Goal: Task Accomplishment & Management: Manage account settings

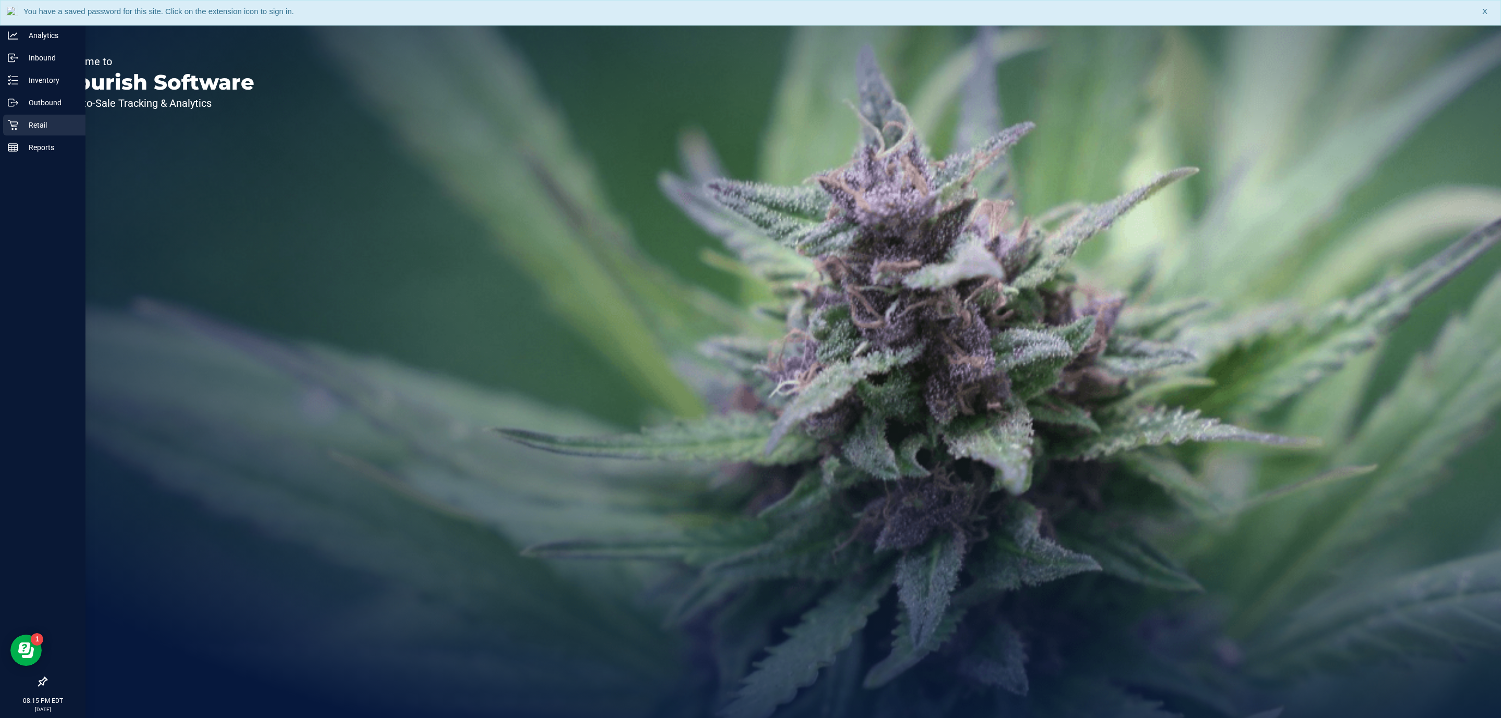
click at [15, 132] on div "Retail" at bounding box center [44, 125] width 82 height 21
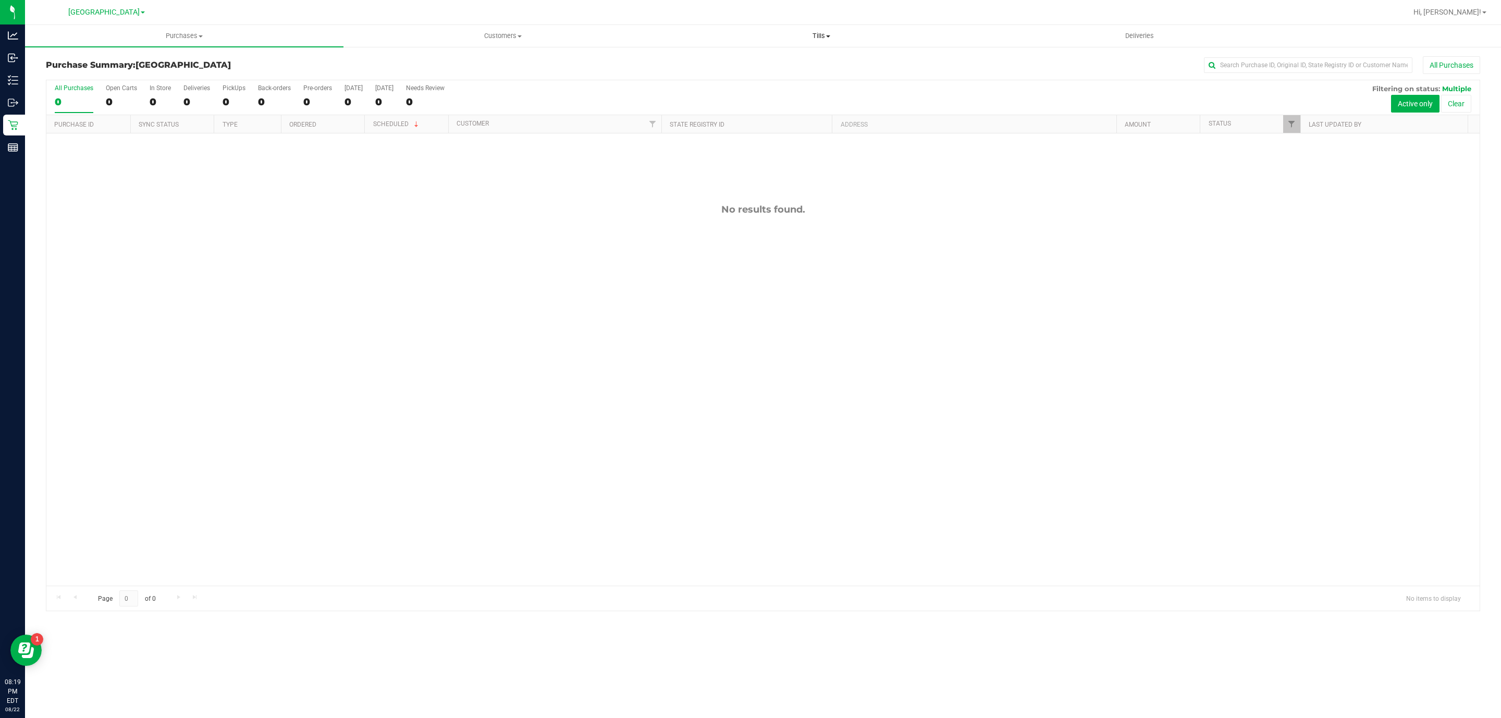
click at [812, 26] on uib-tab-heading "Tills Manage tills Reconcile e-payments" at bounding box center [821, 36] width 317 height 21
click at [777, 64] on li "Manage tills" at bounding box center [821, 63] width 318 height 13
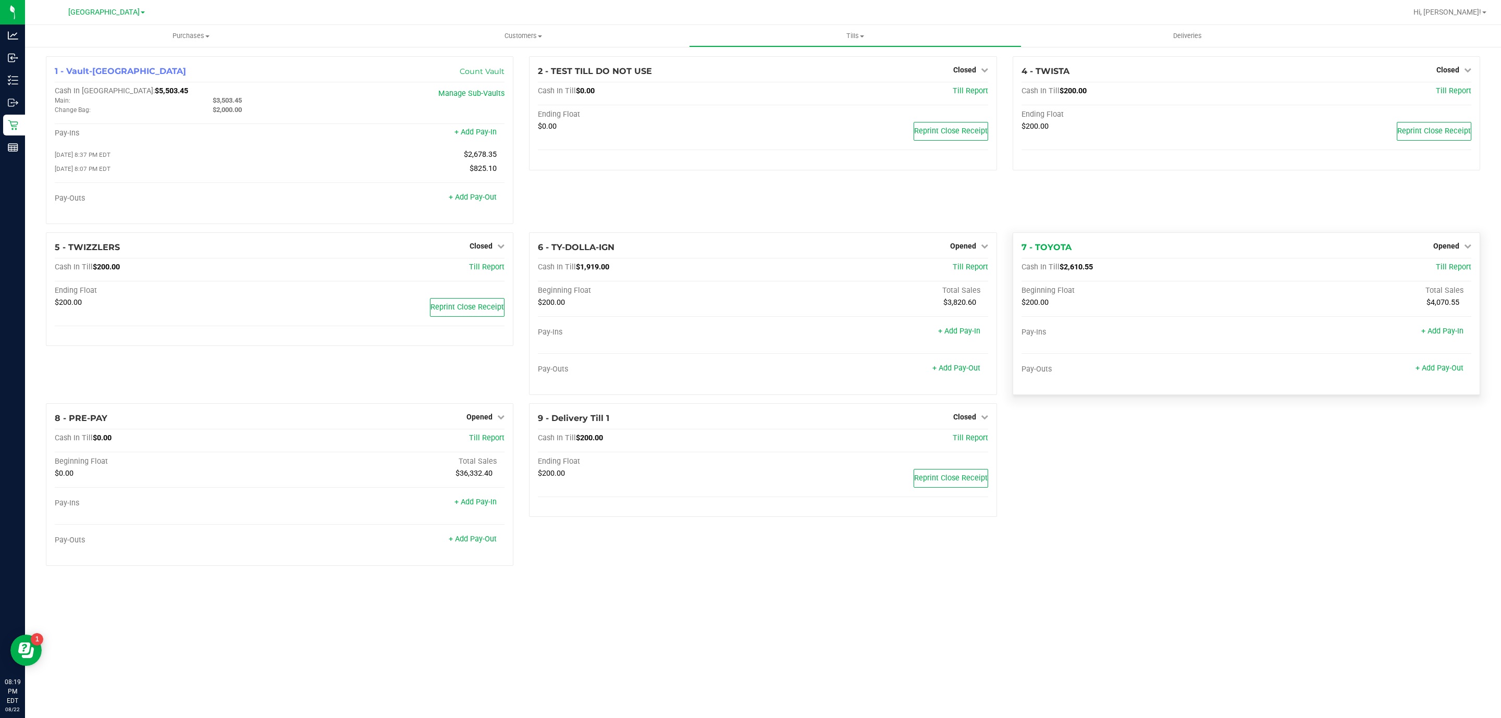
click at [1444, 252] on div "Opened" at bounding box center [1452, 246] width 38 height 13
click at [1447, 235] on div "7 - TOYOTA Opened Close Till Cash In Till $2,610.55 Till Report Beginning Float…" at bounding box center [1247, 313] width 468 height 163
click at [1453, 249] on span "Opened" at bounding box center [1446, 246] width 26 height 8
click at [1455, 272] on link "Close Till" at bounding box center [1447, 267] width 28 height 8
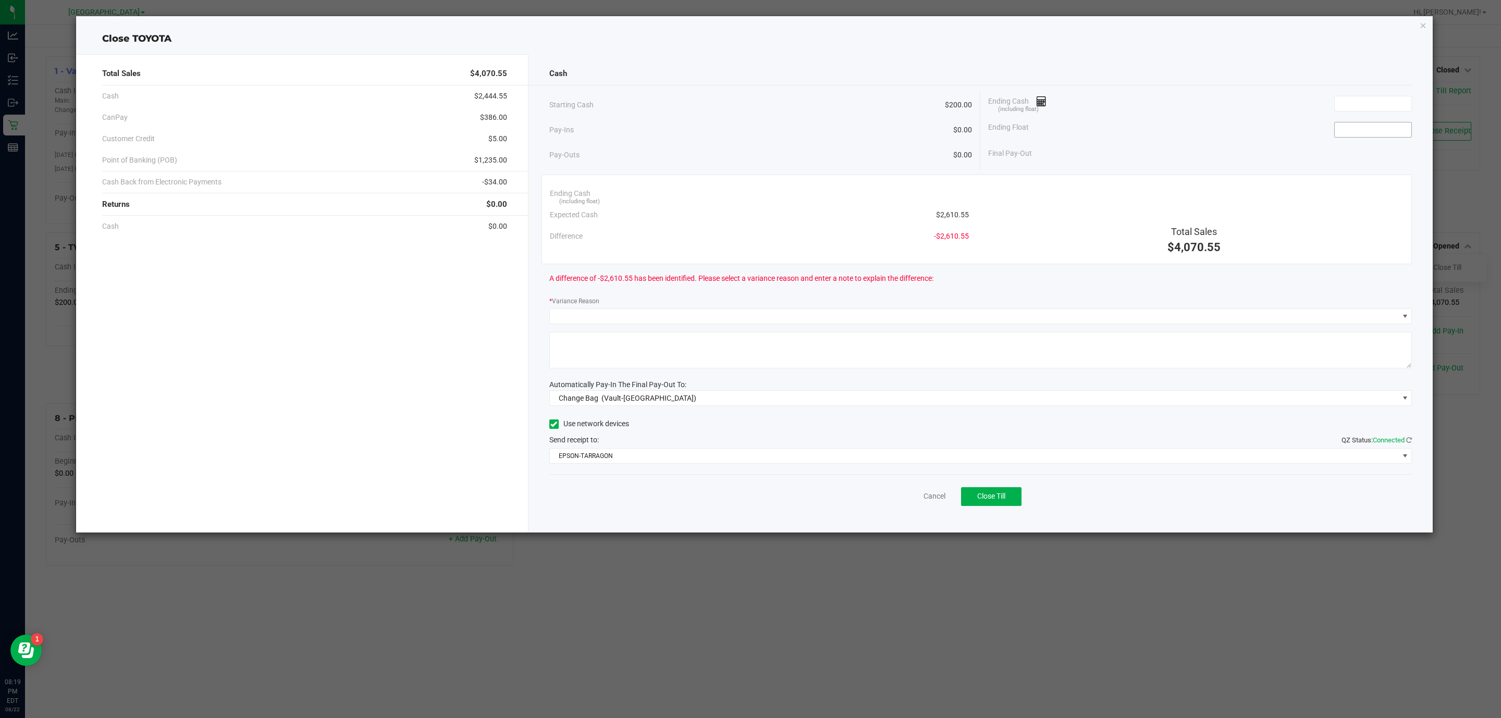
click at [1378, 133] on input at bounding box center [1373, 129] width 77 height 15
type input "$200.00"
click at [1396, 108] on input at bounding box center [1373, 103] width 77 height 15
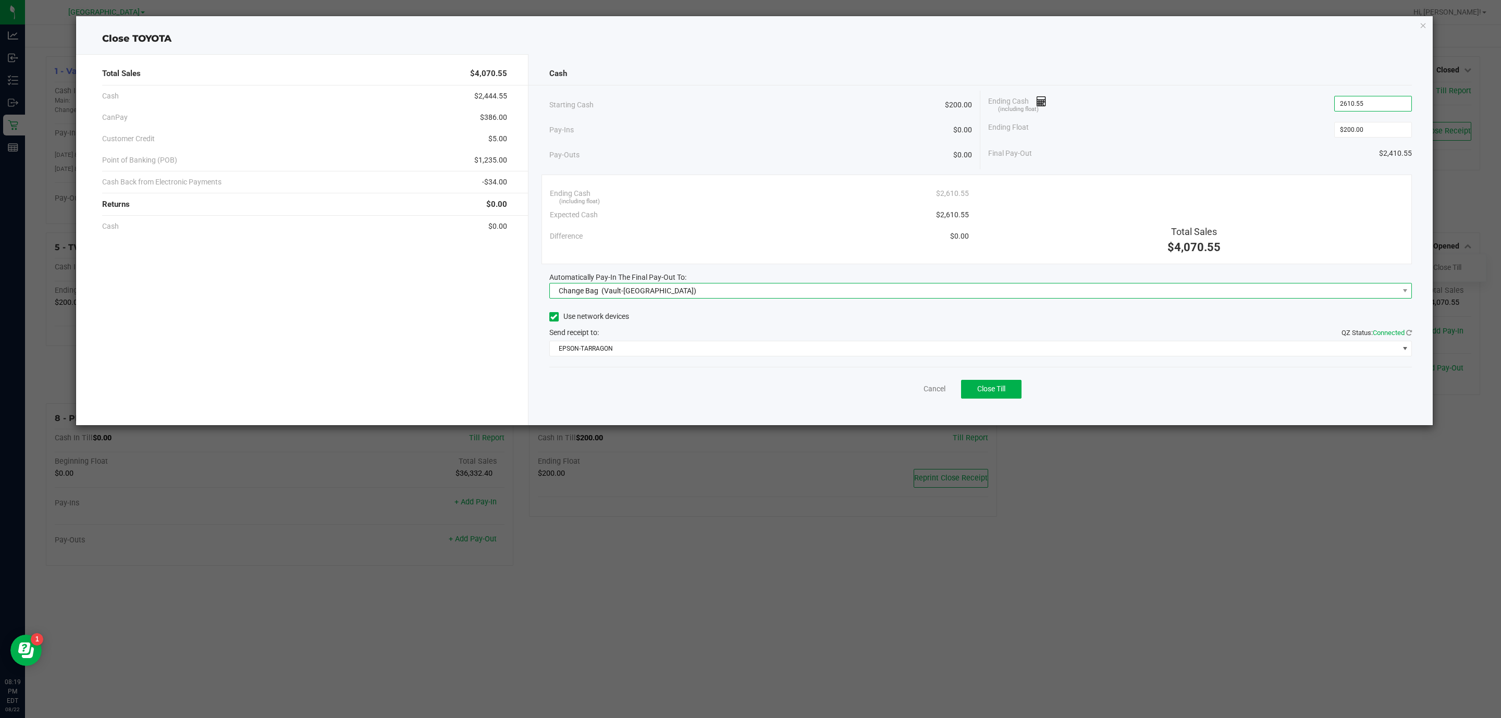
type input "$2,610.55"
click at [863, 293] on span "Change Bag (Vault-[GEOGRAPHIC_DATA])" at bounding box center [974, 291] width 849 height 15
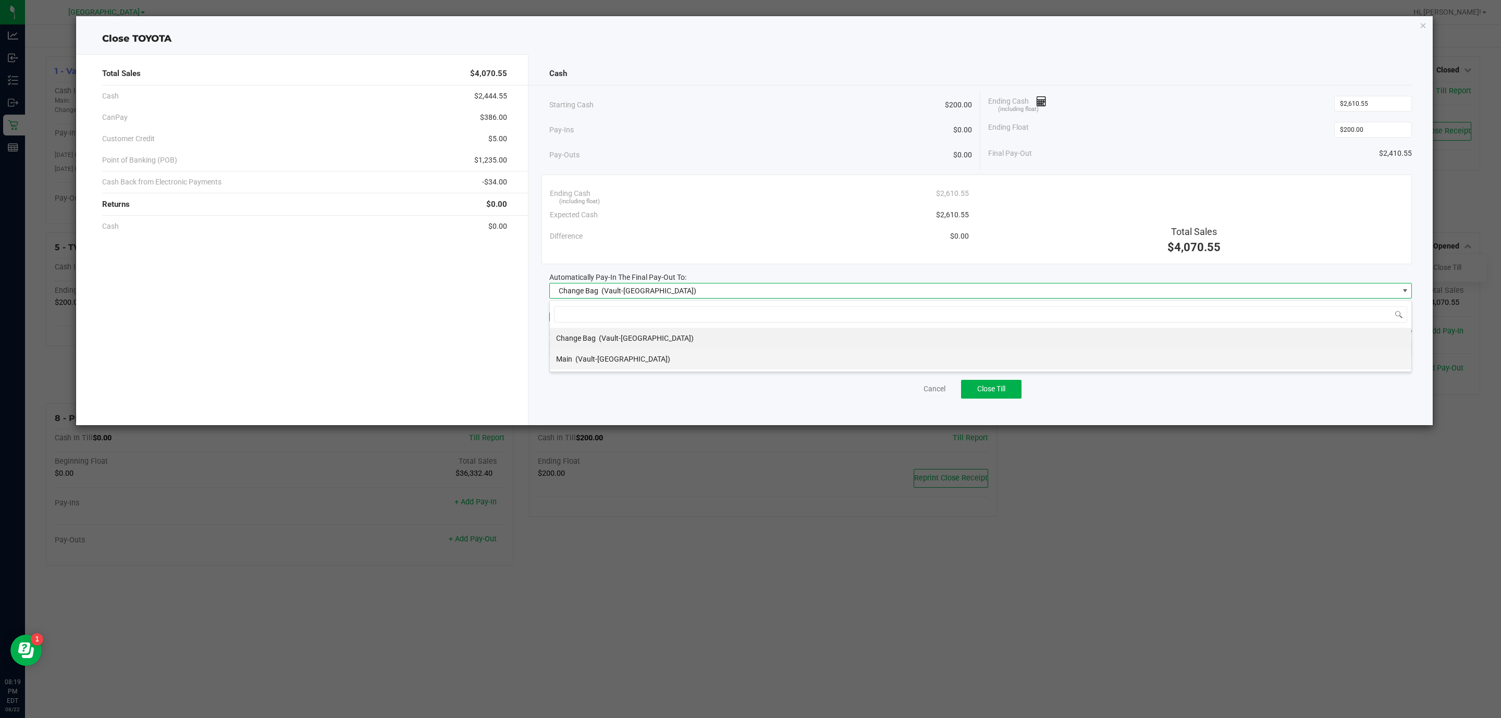
click at [763, 359] on li "Main (Vault-[GEOGRAPHIC_DATA])" at bounding box center [981, 359] width 862 height 21
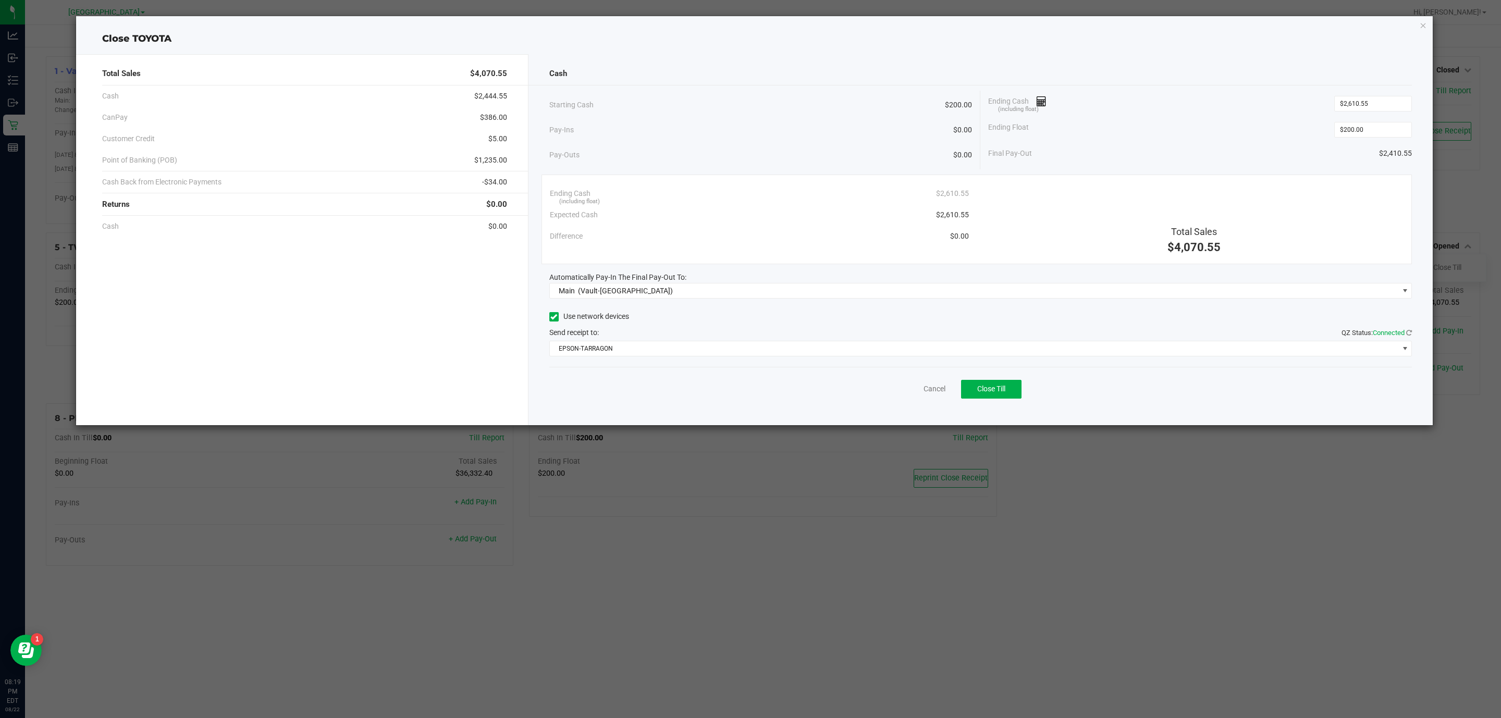
click at [762, 395] on div "Cancel Close Till" at bounding box center [980, 387] width 863 height 40
click at [989, 393] on span "Close Till" at bounding box center [991, 389] width 28 height 8
click at [1428, 25] on div "Close TOYOTA Total Sales $4,070.55 Cash $2,444.55 CanPay $386.00 Customer Credi…" at bounding box center [754, 220] width 1357 height 409
click at [1421, 24] on icon "button" at bounding box center [1423, 25] width 7 height 13
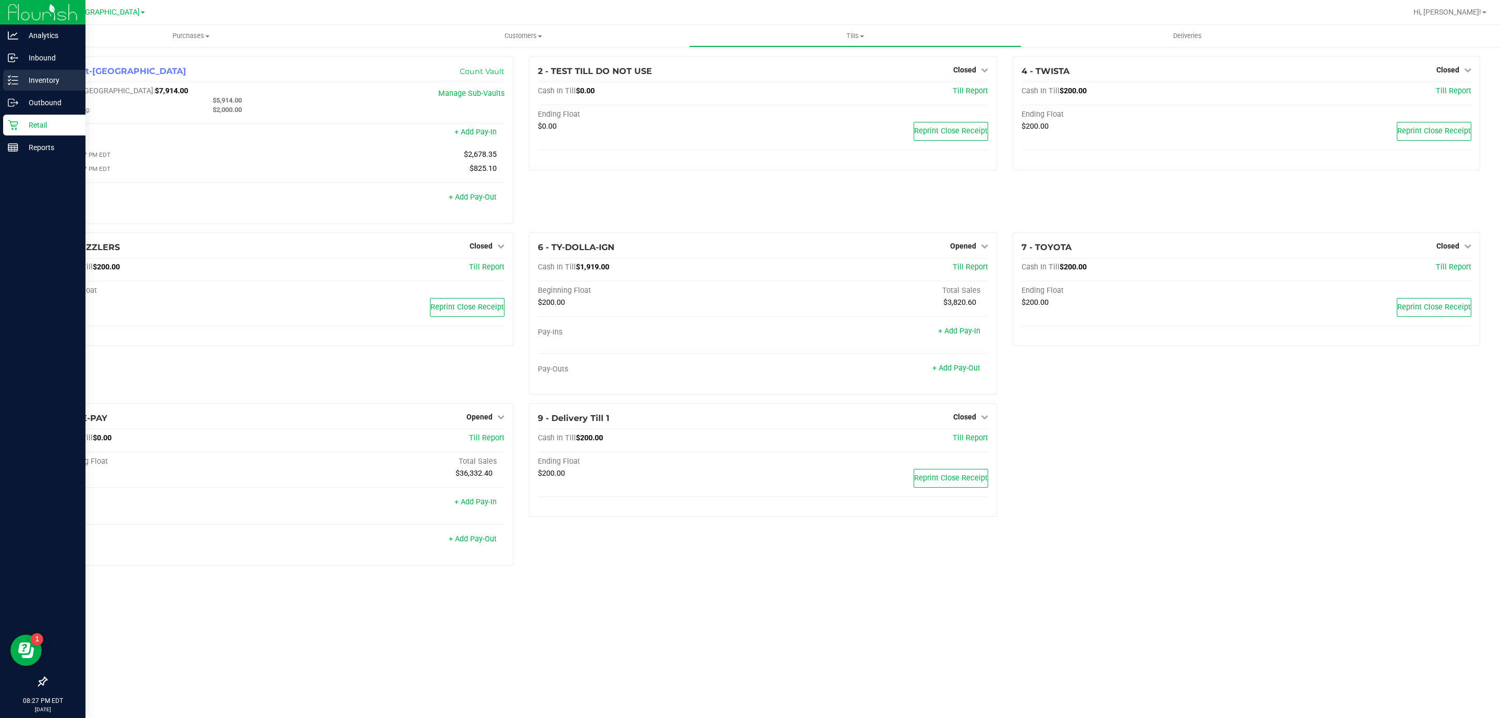
click at [42, 80] on p "Inventory" at bounding box center [49, 80] width 63 height 13
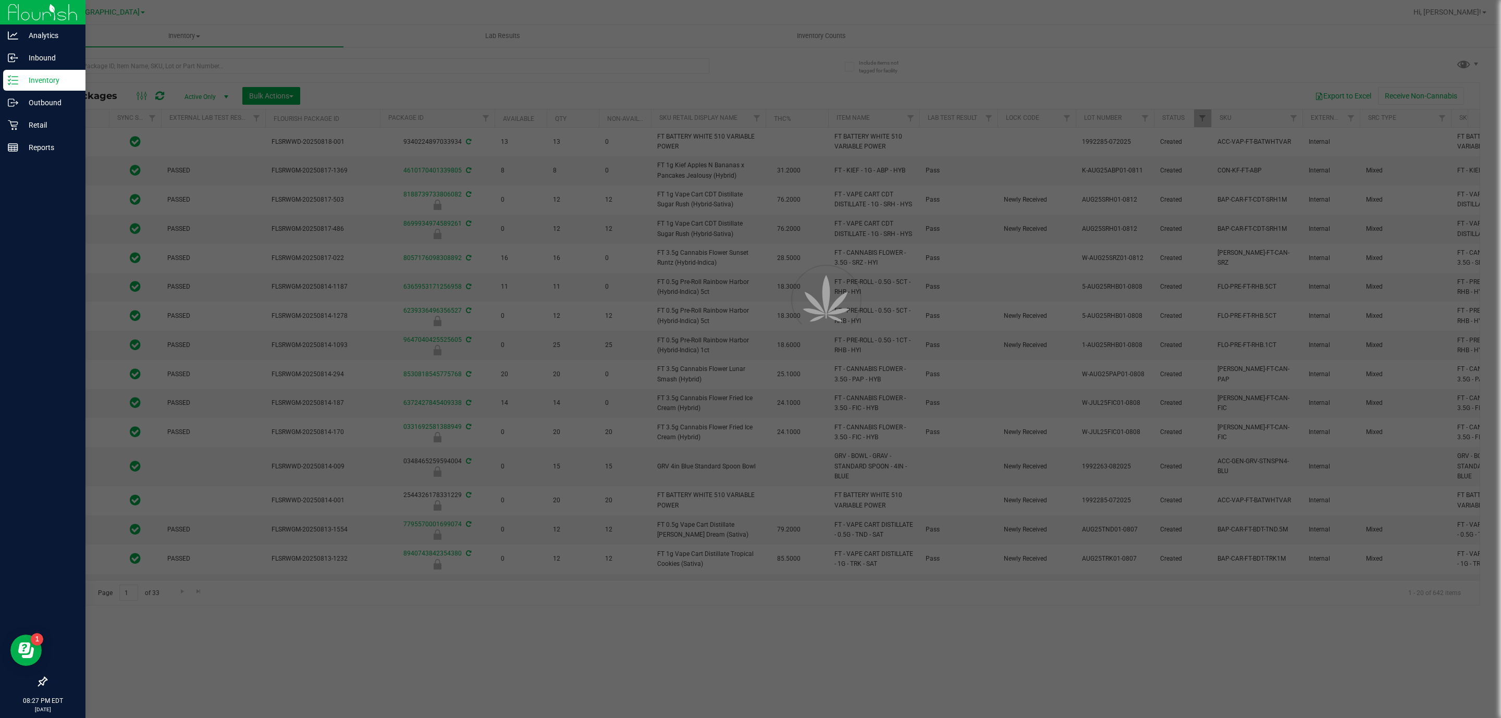
click at [823, 32] on div at bounding box center [750, 359] width 1501 height 718
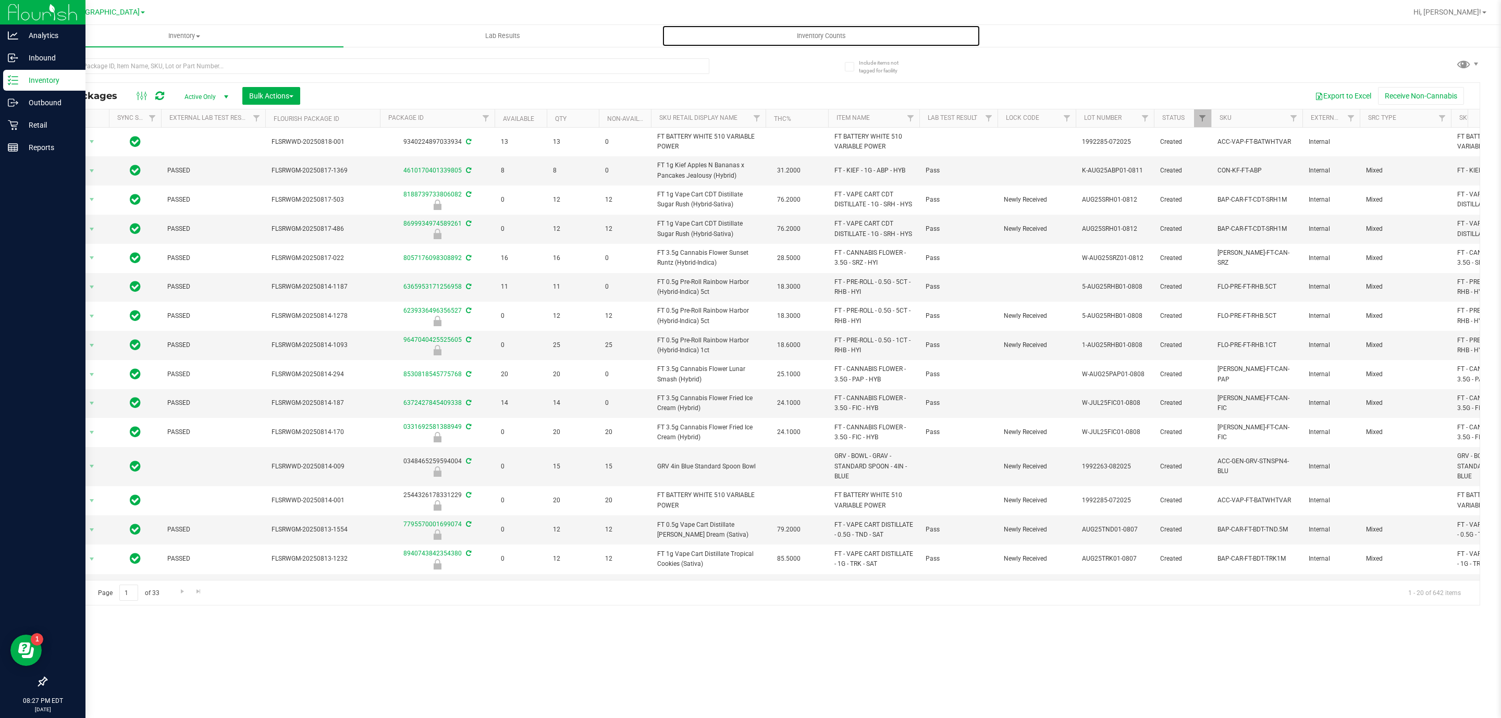
click at [823, 32] on span "Inventory Counts" at bounding box center [821, 35] width 77 height 9
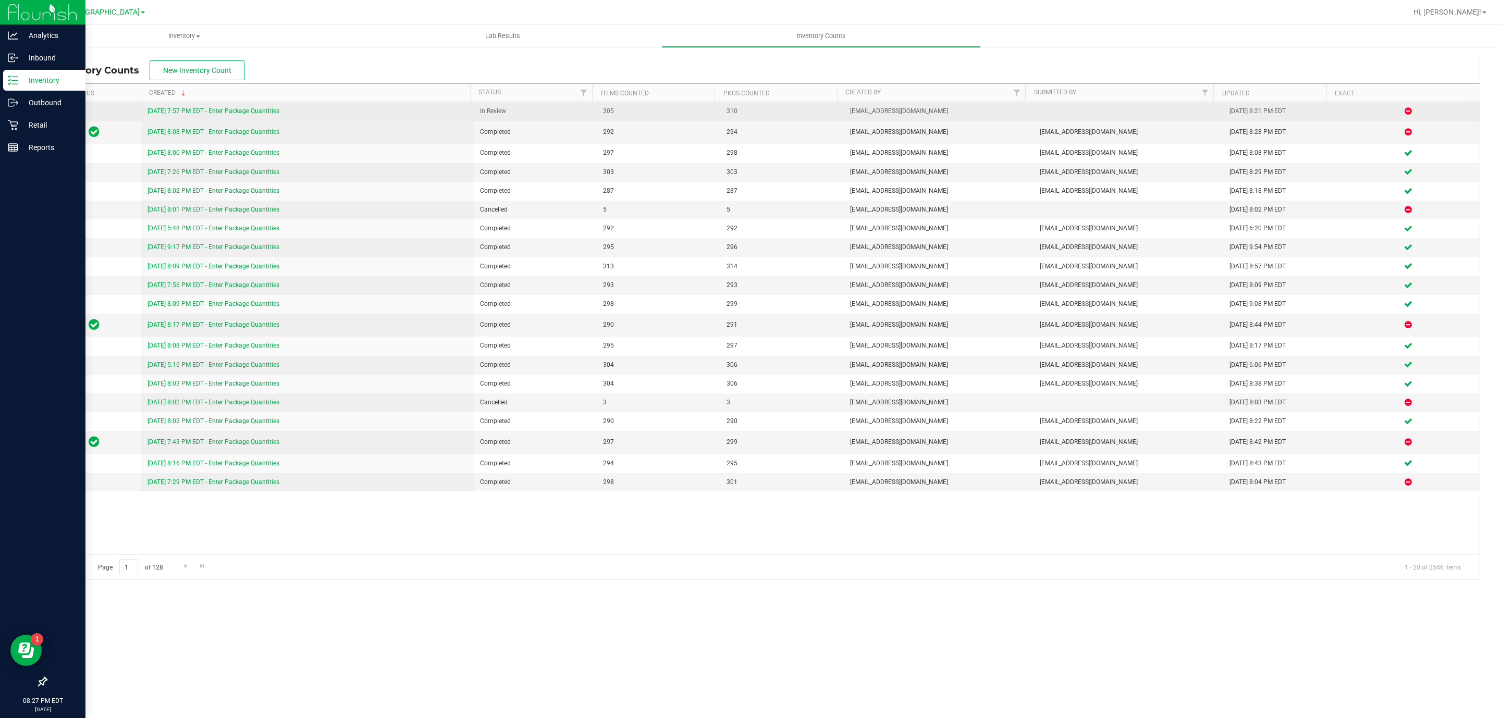
click at [208, 108] on link "[DATE] 7:57 PM EDT - Enter Package Quantities" at bounding box center [214, 110] width 132 height 7
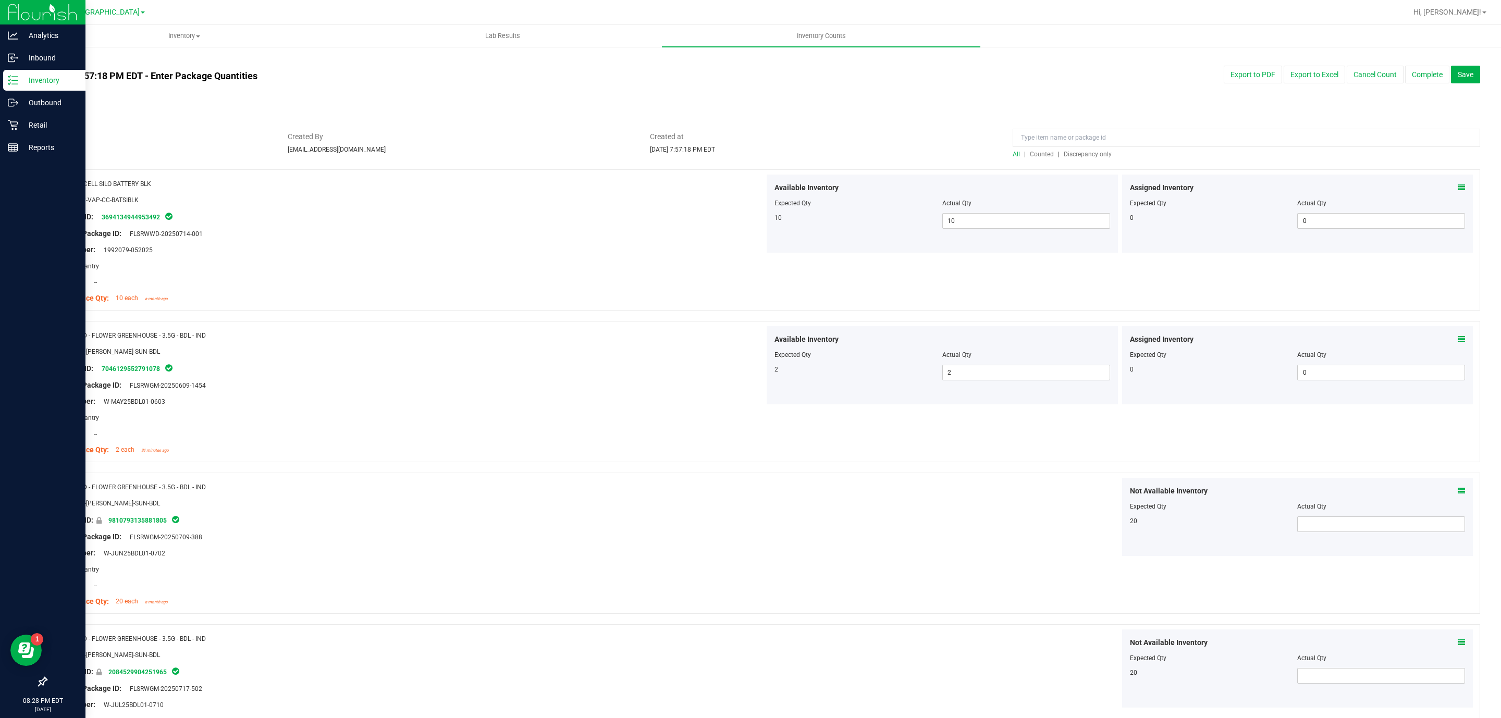
click at [1086, 157] on span "Discrepancy only" at bounding box center [1088, 154] width 48 height 7
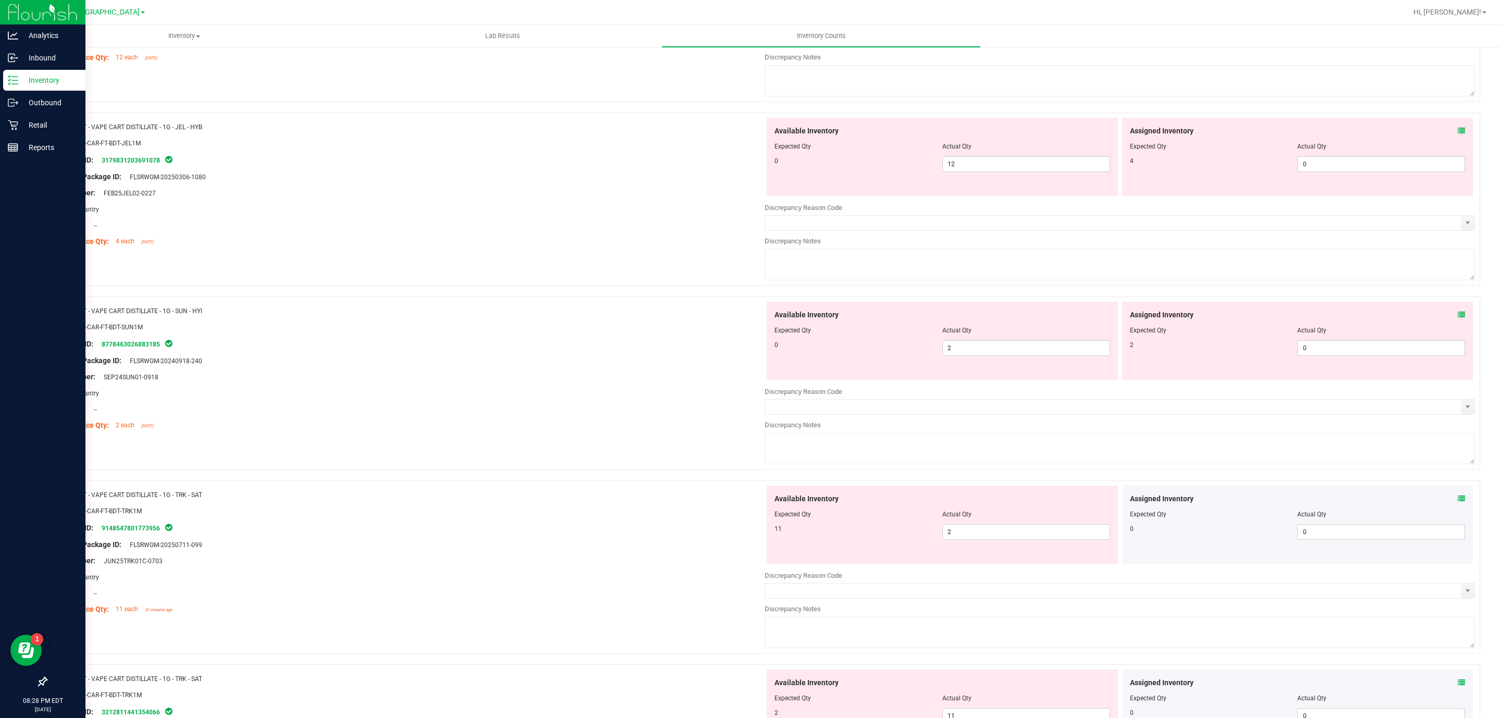
scroll to position [1980, 0]
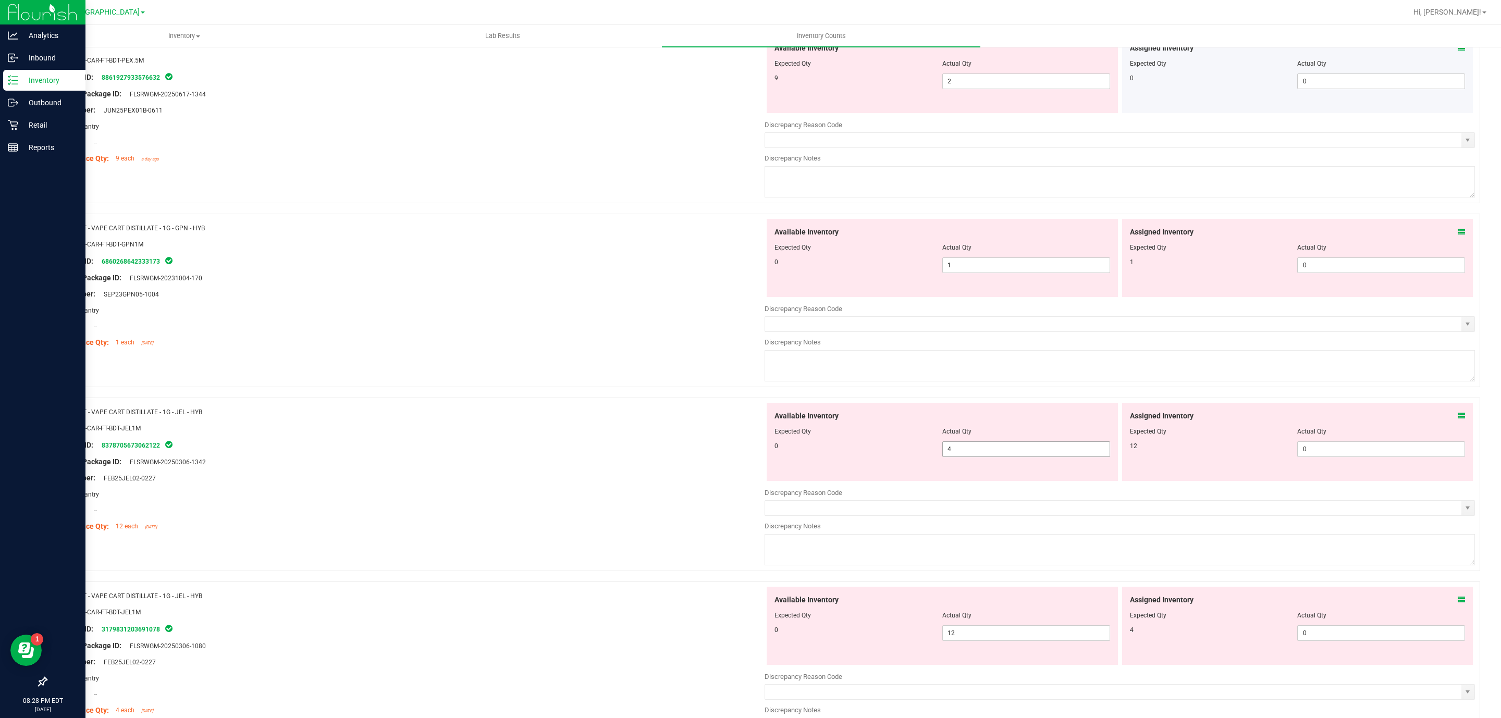
click at [1028, 457] on span "4 4" at bounding box center [1026, 449] width 168 height 16
click at [1028, 457] on input "4" at bounding box center [1026, 449] width 167 height 15
type input "0"
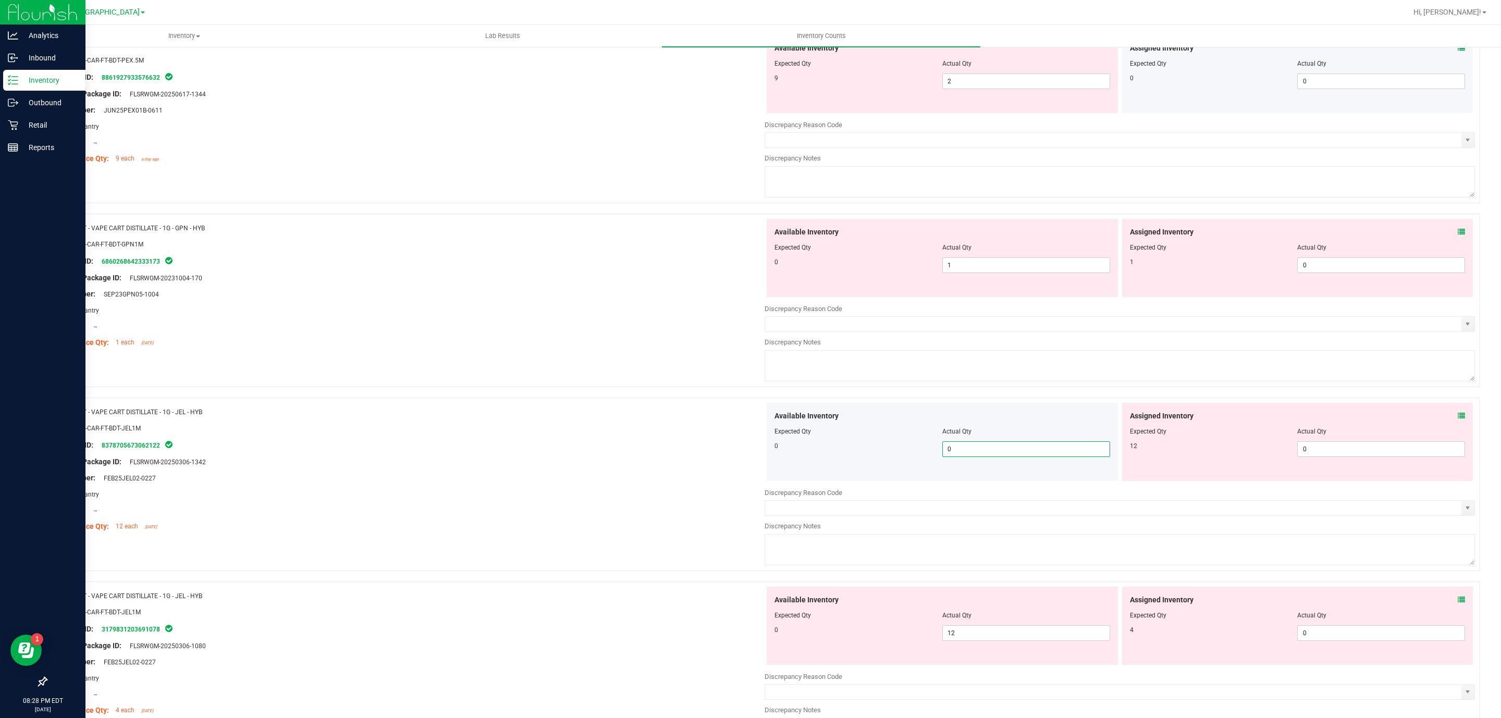
drag, startPoint x: 979, startPoint y: 672, endPoint x: 979, endPoint y: 654, distance: 18.2
click at [979, 665] on div "Available Inventory Expected Qty Actual Qty 0 12 12" at bounding box center [942, 626] width 351 height 78
click at [979, 654] on div "Available Inventory Expected Qty Actual Qty 0 12 12" at bounding box center [942, 626] width 351 height 78
click at [979, 641] on span "12 12" at bounding box center [1026, 633] width 168 height 16
click at [979, 641] on input "12" at bounding box center [1026, 633] width 167 height 15
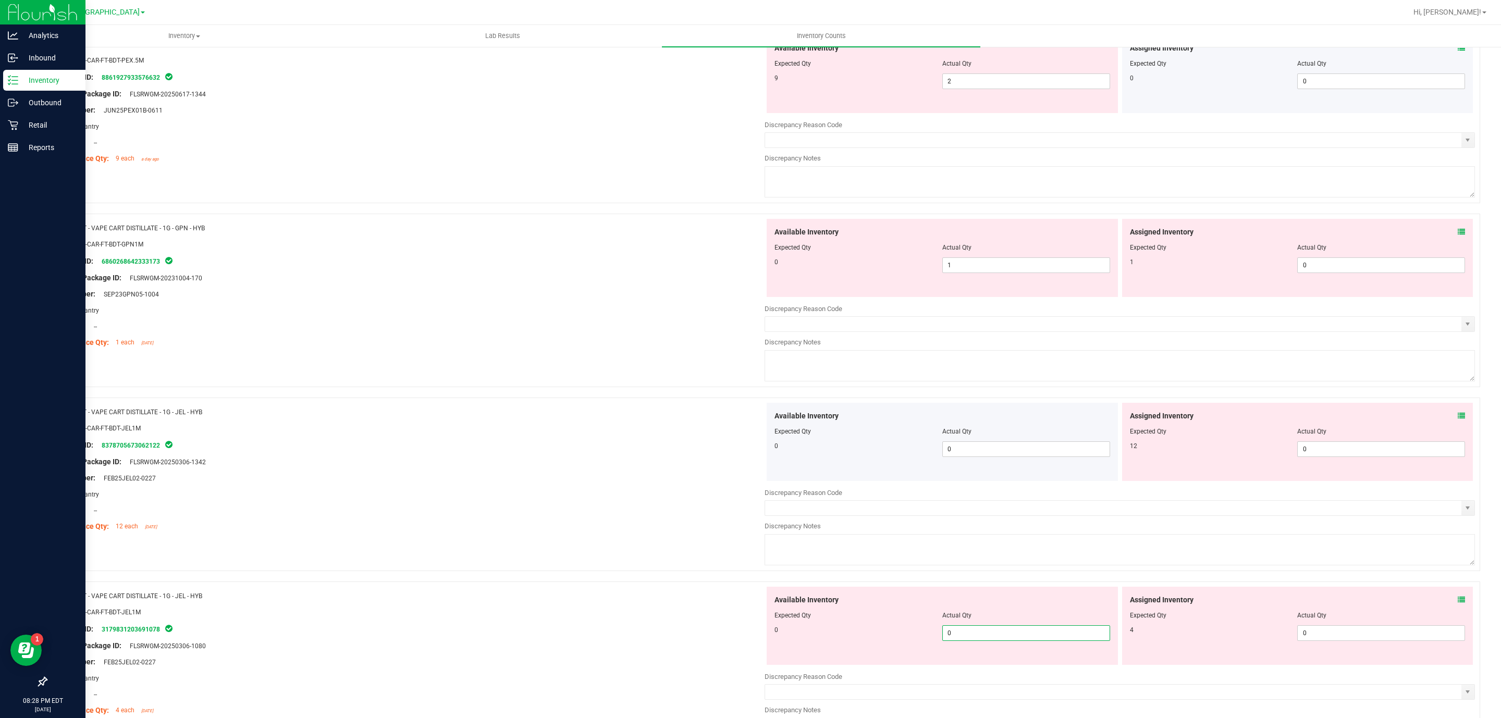
type input "0"
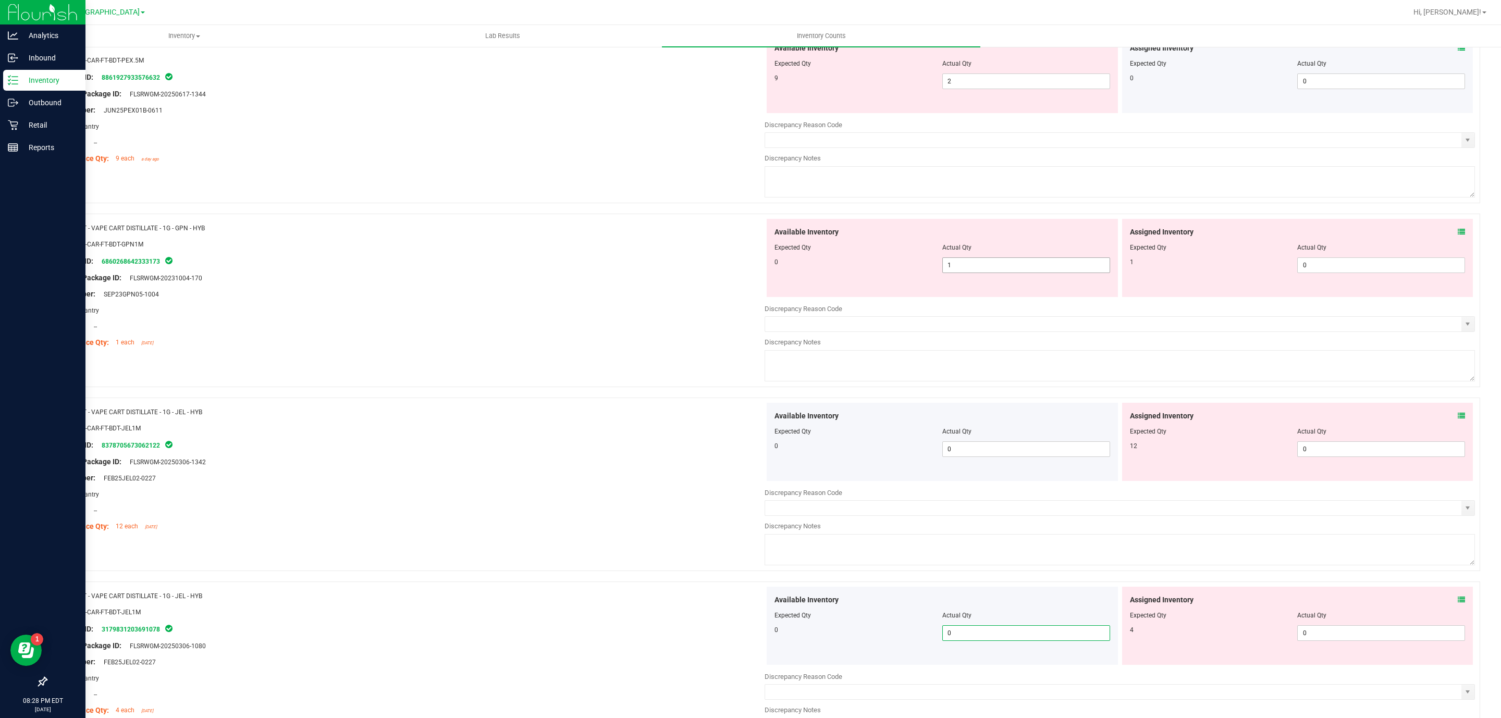
click at [995, 273] on span "1 1" at bounding box center [1026, 265] width 168 height 16
click at [995, 273] on input "1" at bounding box center [1026, 265] width 167 height 15
type input "0"
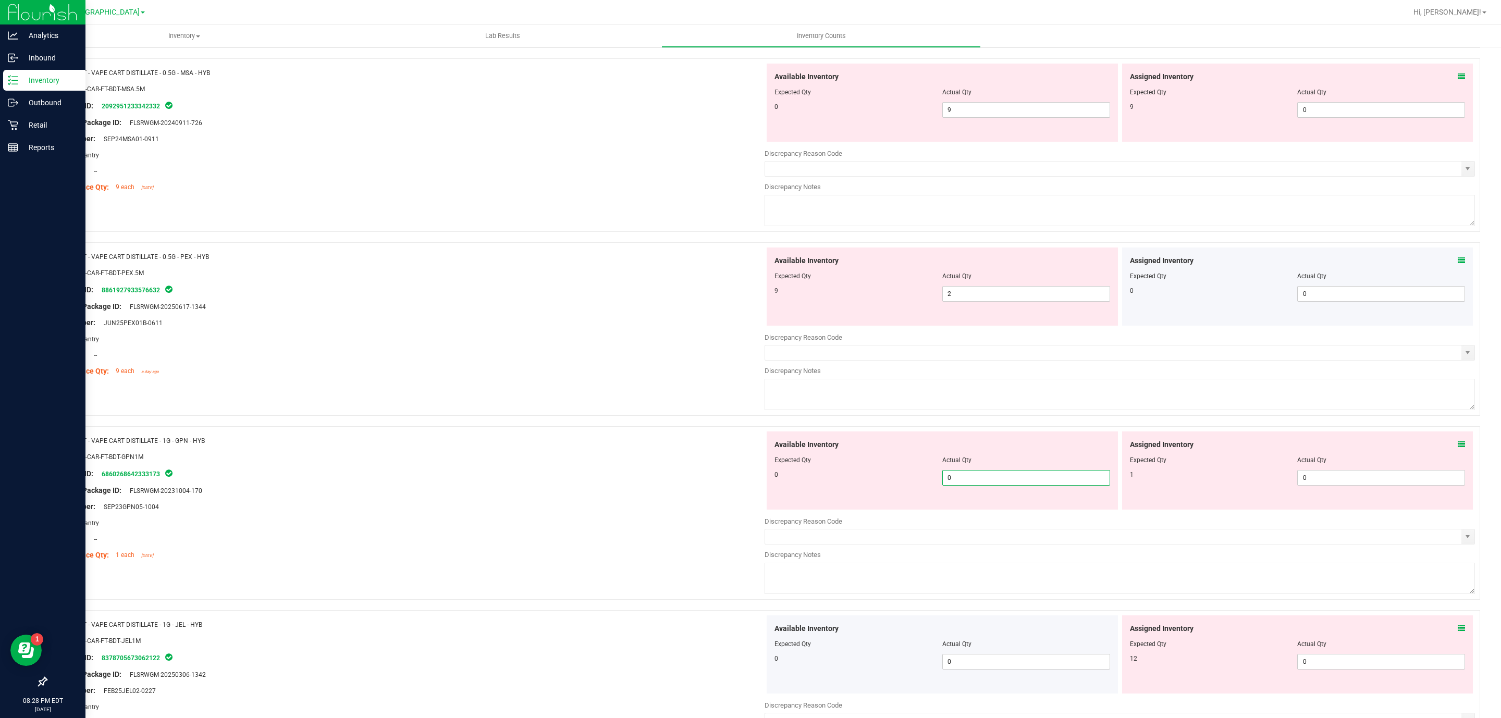
scroll to position [1745, 0]
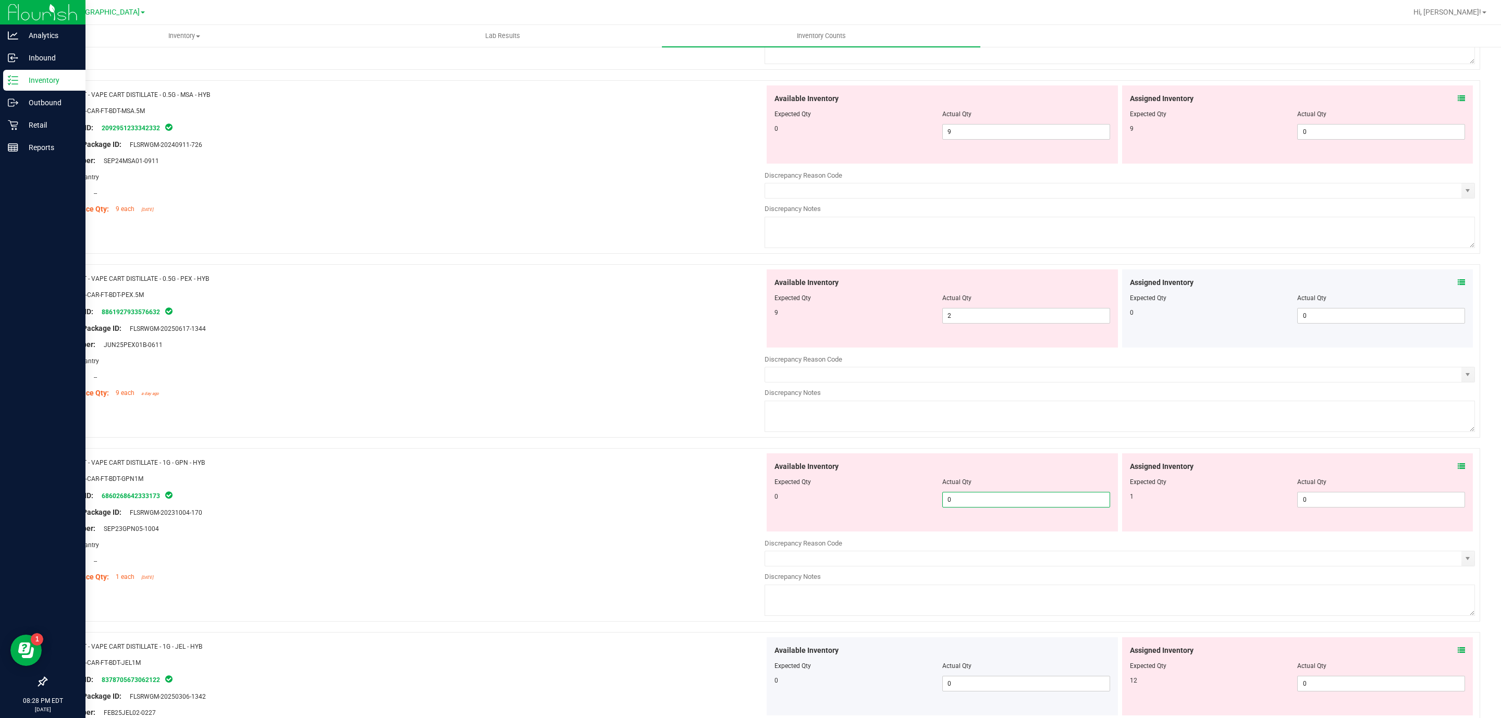
type input "0"
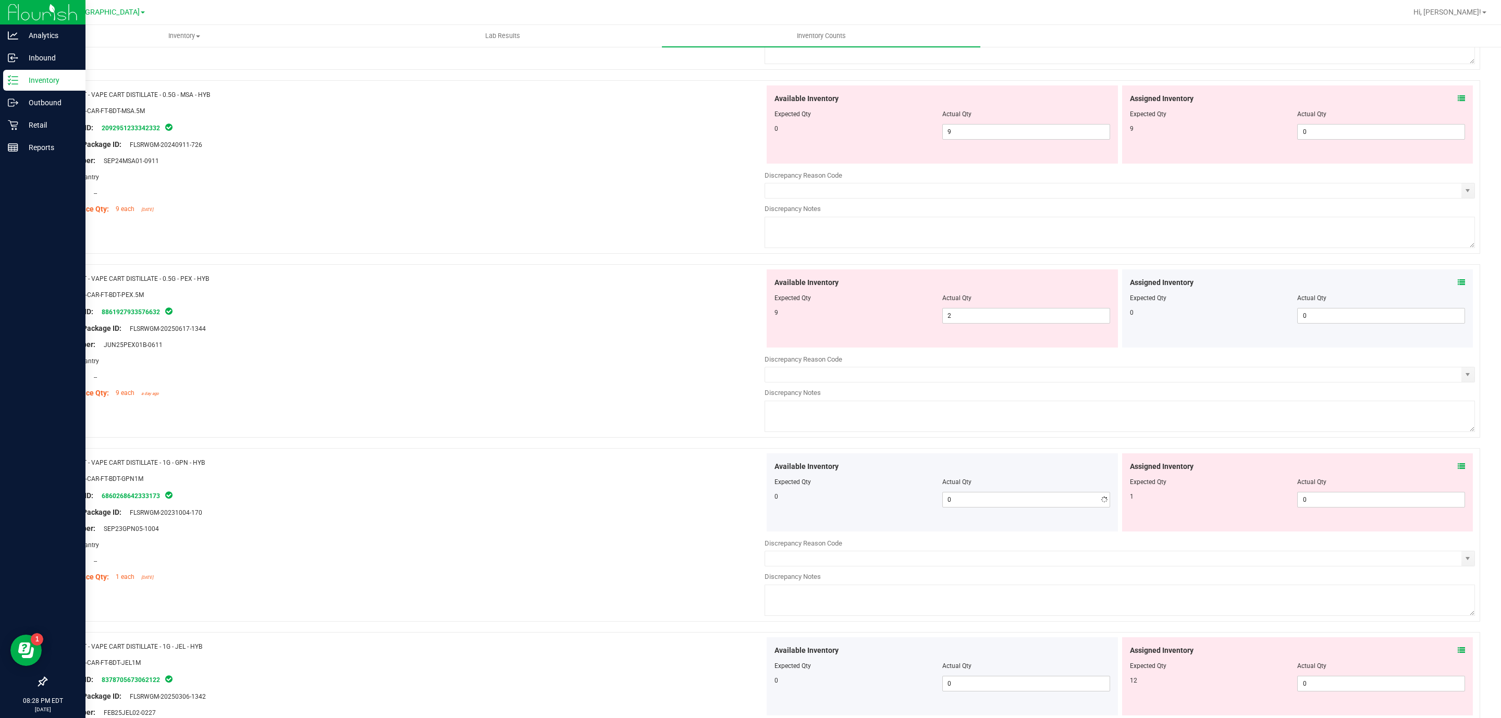
drag, startPoint x: 997, startPoint y: 351, endPoint x: 993, endPoint y: 316, distance: 35.1
click at [997, 348] on div "Available Inventory Expected Qty Actual Qty 9 2 2" at bounding box center [942, 308] width 351 height 78
click at [993, 316] on span "2 2" at bounding box center [1026, 316] width 168 height 16
click at [993, 316] on input "2" at bounding box center [1026, 316] width 167 height 15
click at [1034, 138] on span "9 9" at bounding box center [1026, 132] width 168 height 16
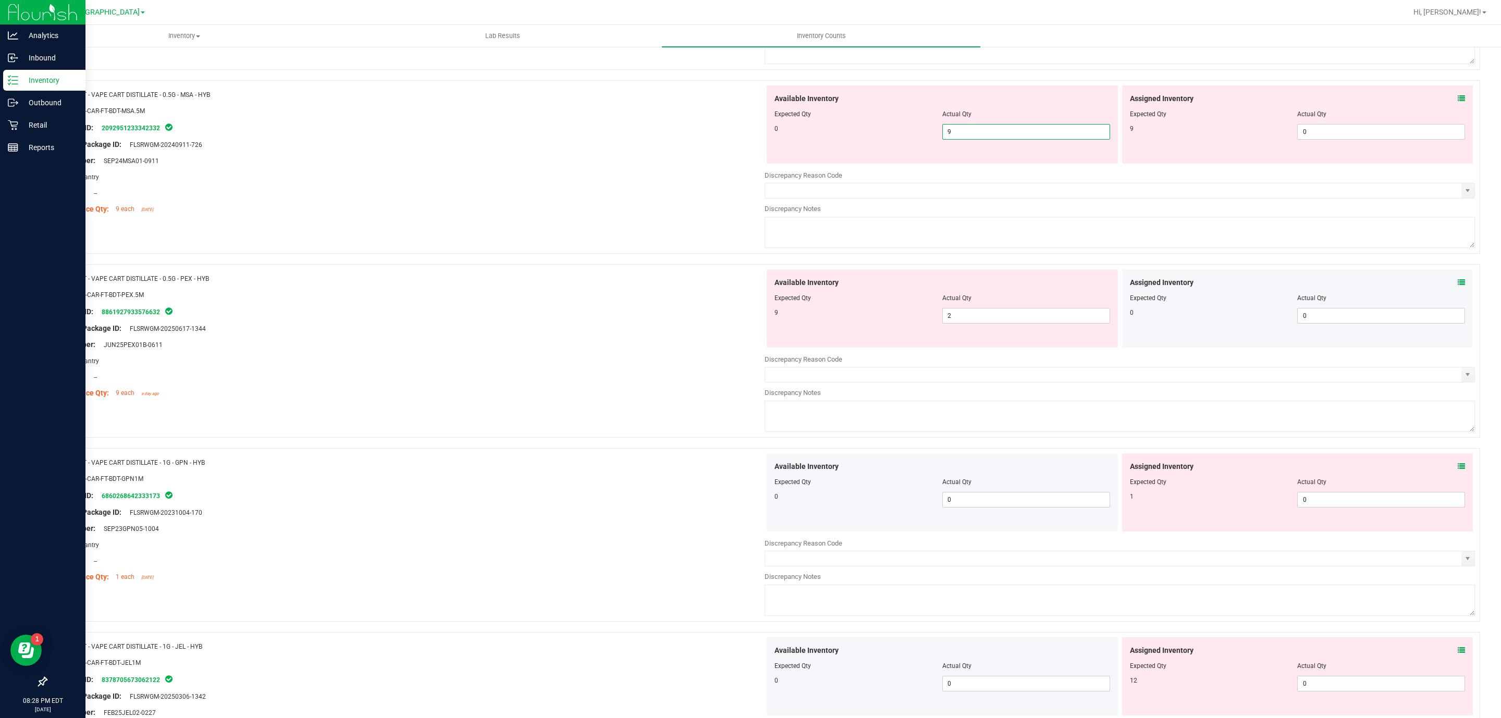
click at [1034, 138] on input "9" at bounding box center [1026, 132] width 167 height 15
type input "0"
click at [1367, 135] on span "0 0" at bounding box center [1381, 132] width 168 height 16
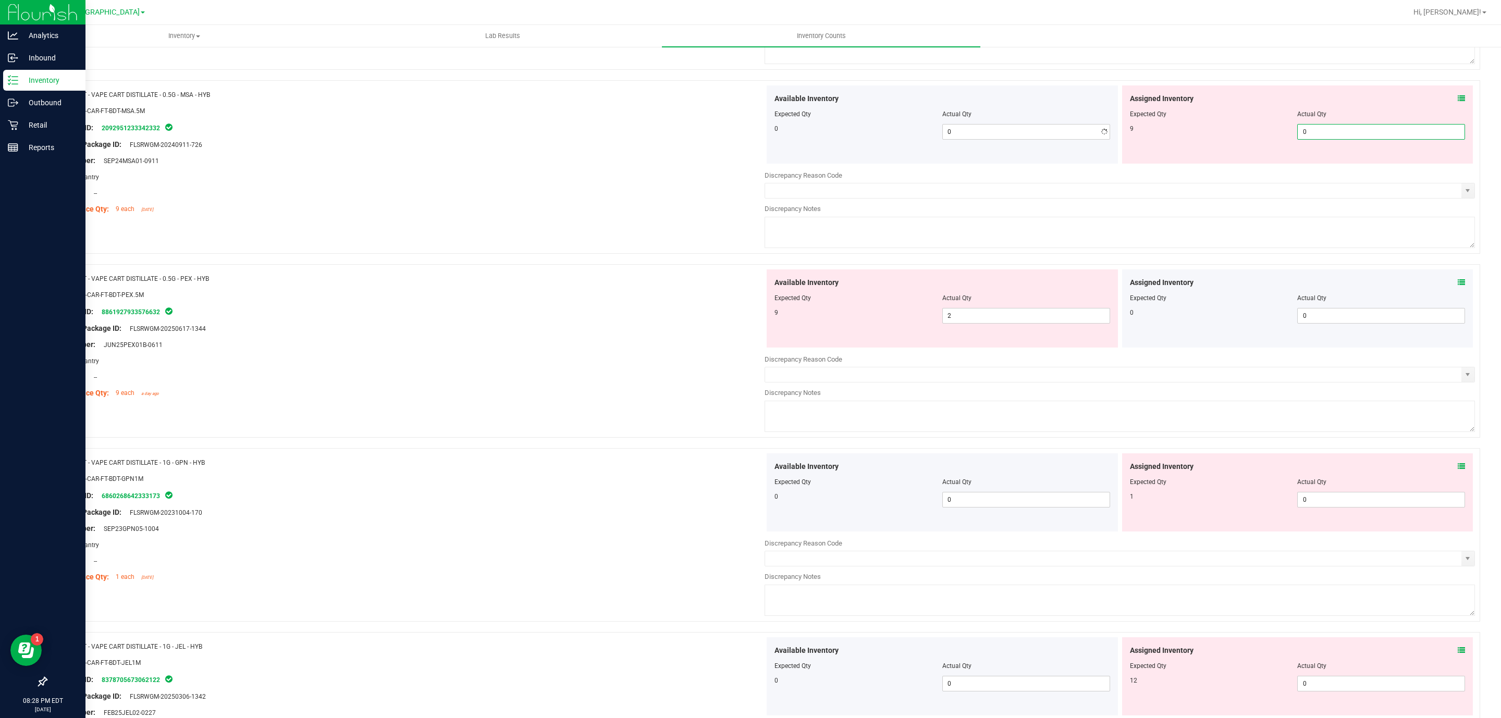
click at [1367, 135] on input "0" at bounding box center [1381, 132] width 167 height 15
type input "9"
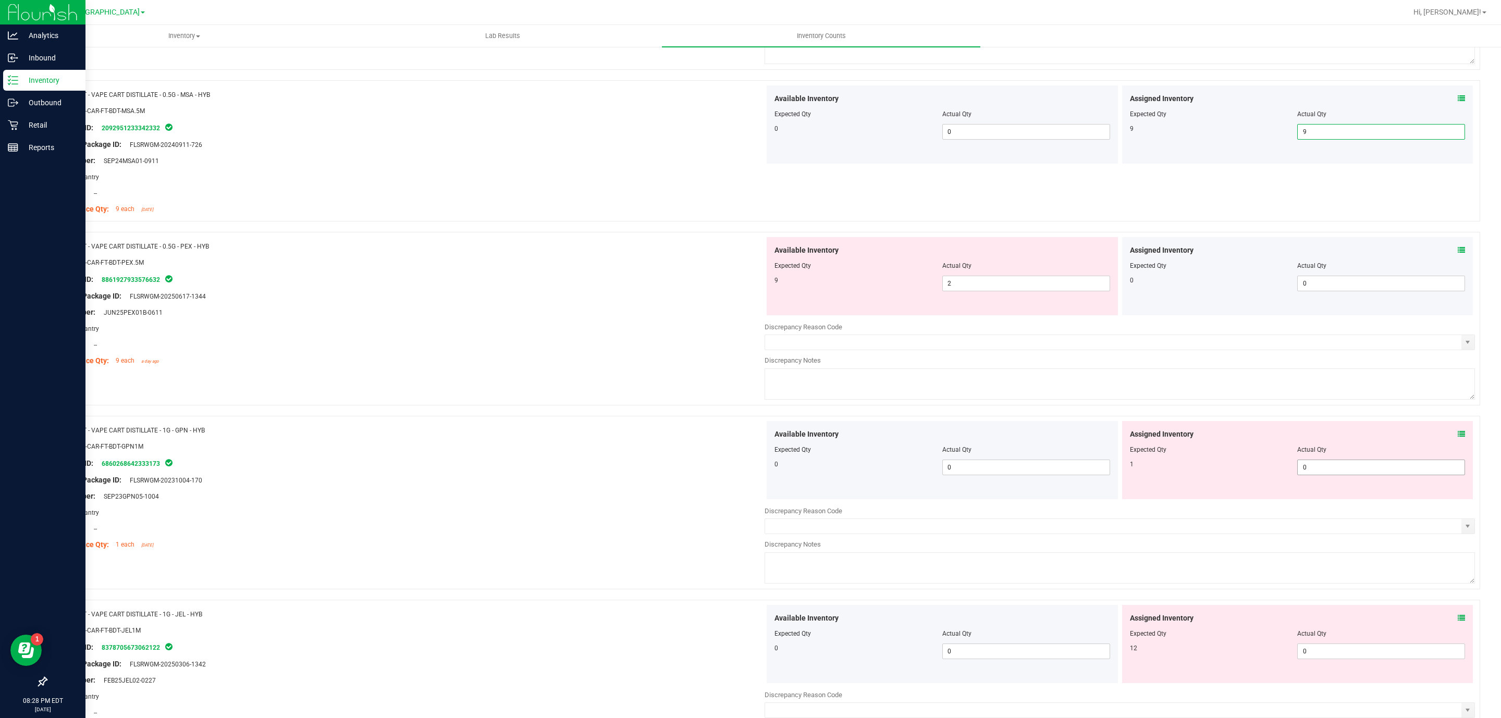
click at [1390, 472] on span "0 0" at bounding box center [1381, 468] width 168 height 16
click at [1390, 473] on input "0" at bounding box center [1381, 467] width 167 height 15
type input "1"
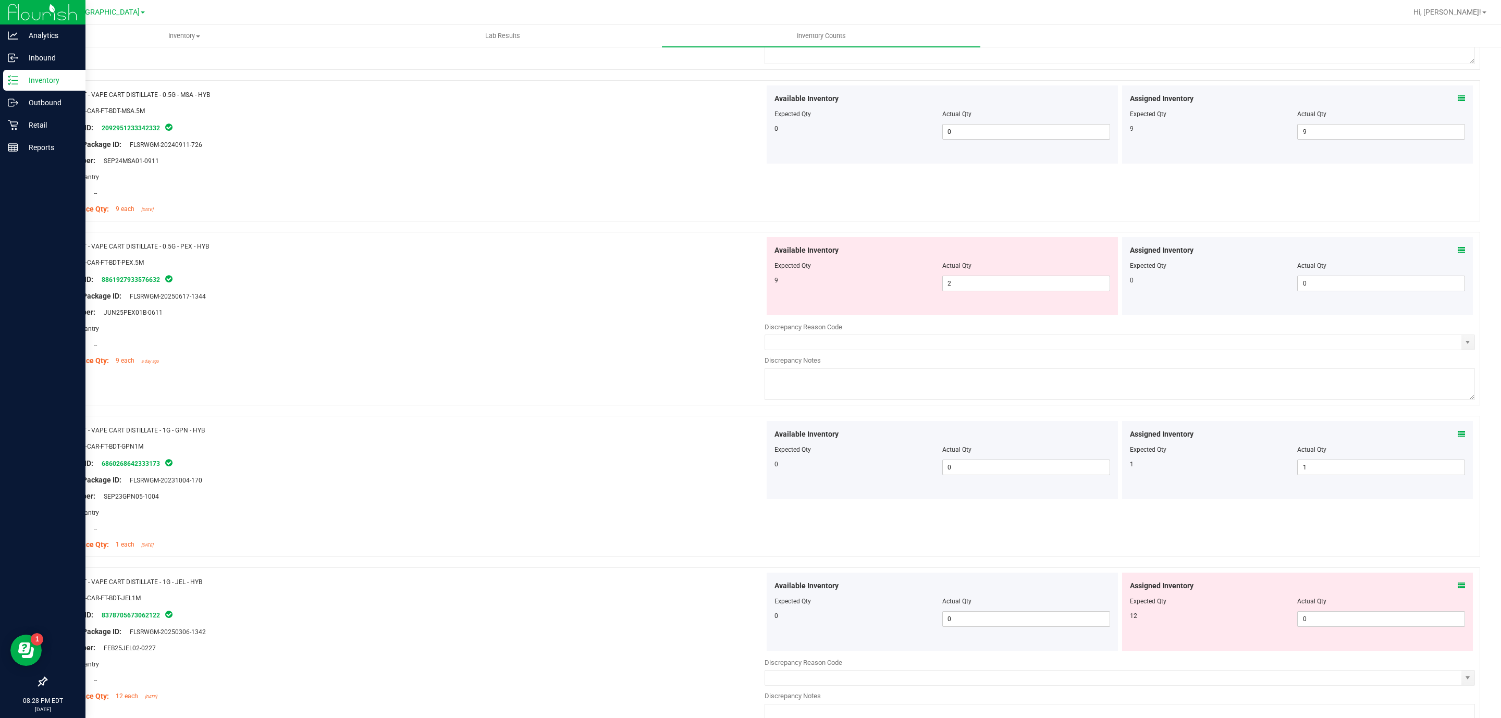
click at [1359, 648] on div "Assigned Inventory Expected Qty Actual Qty 12 0 0" at bounding box center [1297, 612] width 351 height 78
click at [1353, 627] on span "0 0" at bounding box center [1381, 619] width 168 height 16
click at [1353, 627] on input "0" at bounding box center [1381, 619] width 167 height 15
type input "12"
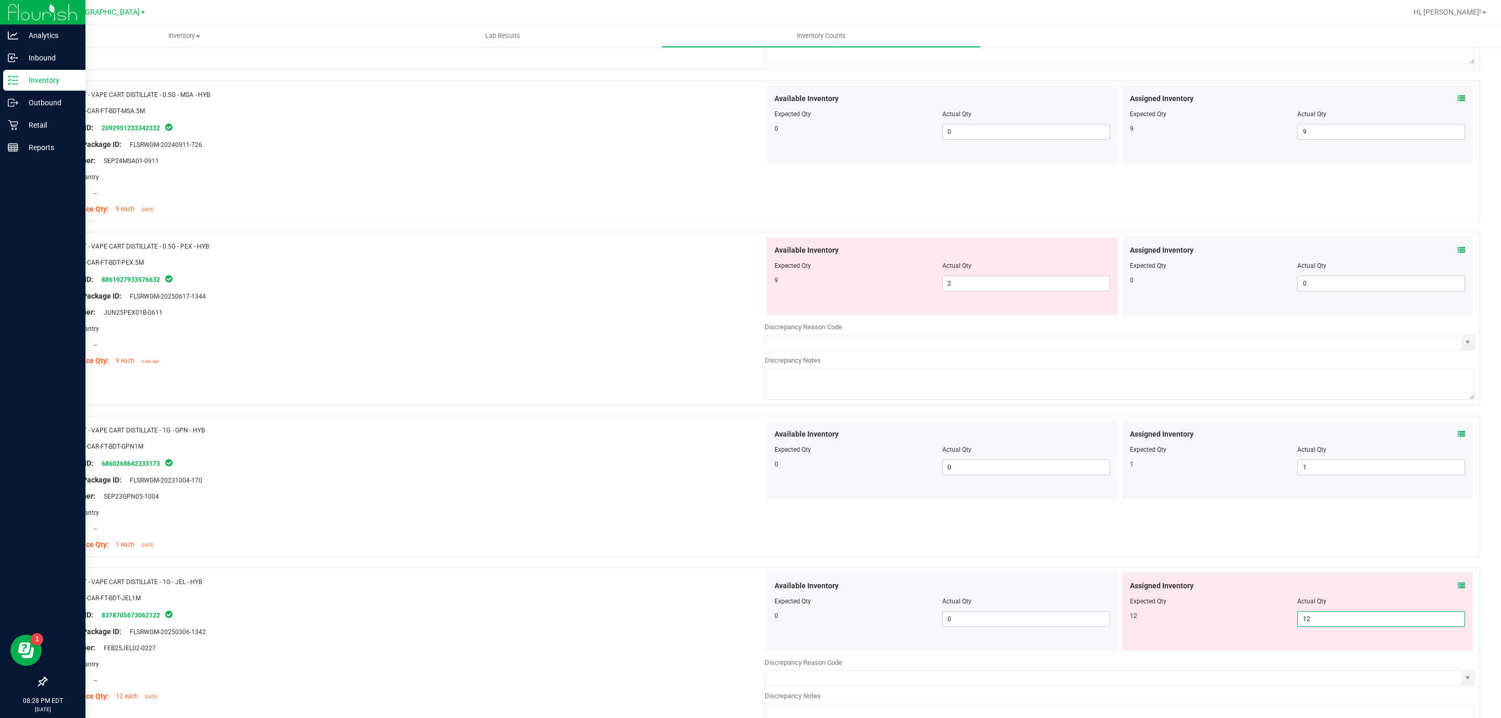
click at [616, 517] on div "Area: Pantry" at bounding box center [409, 512] width 710 height 11
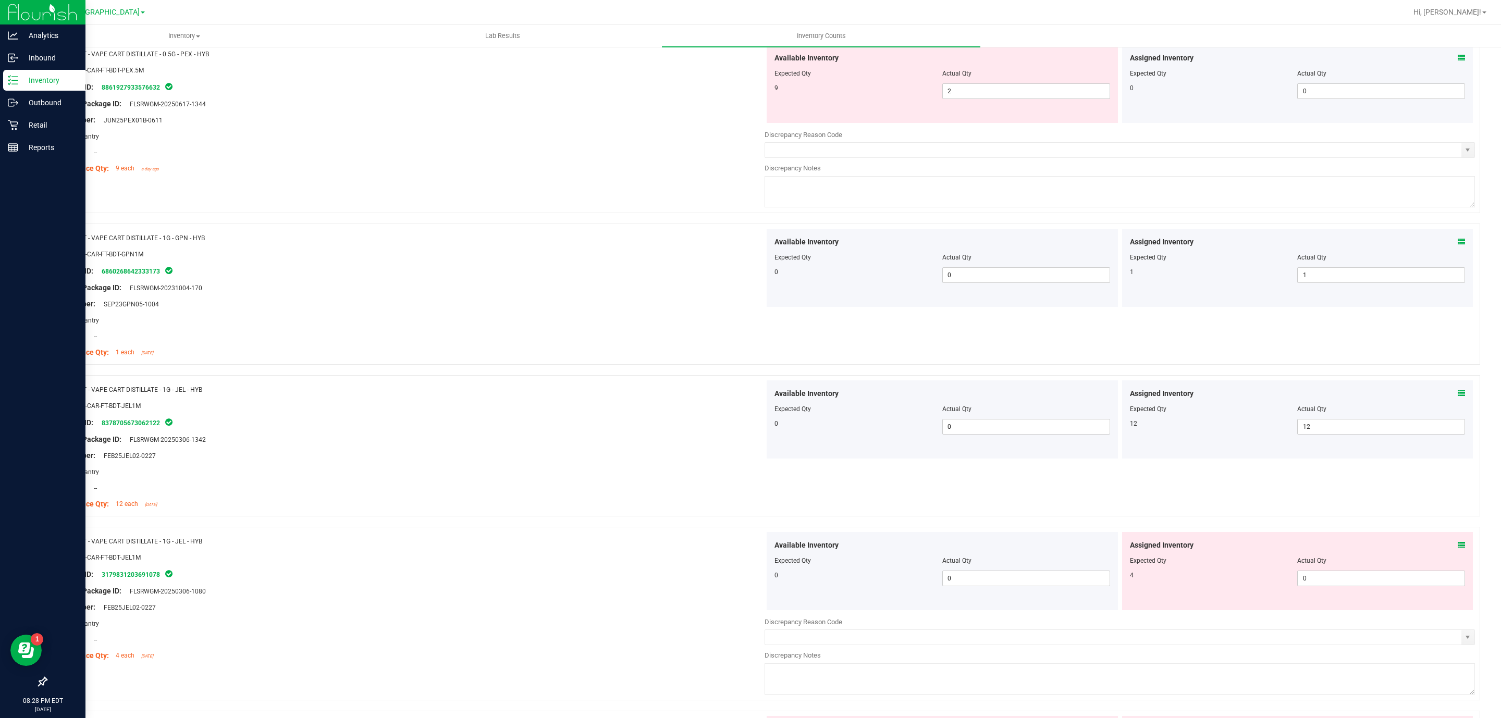
scroll to position [2292, 0]
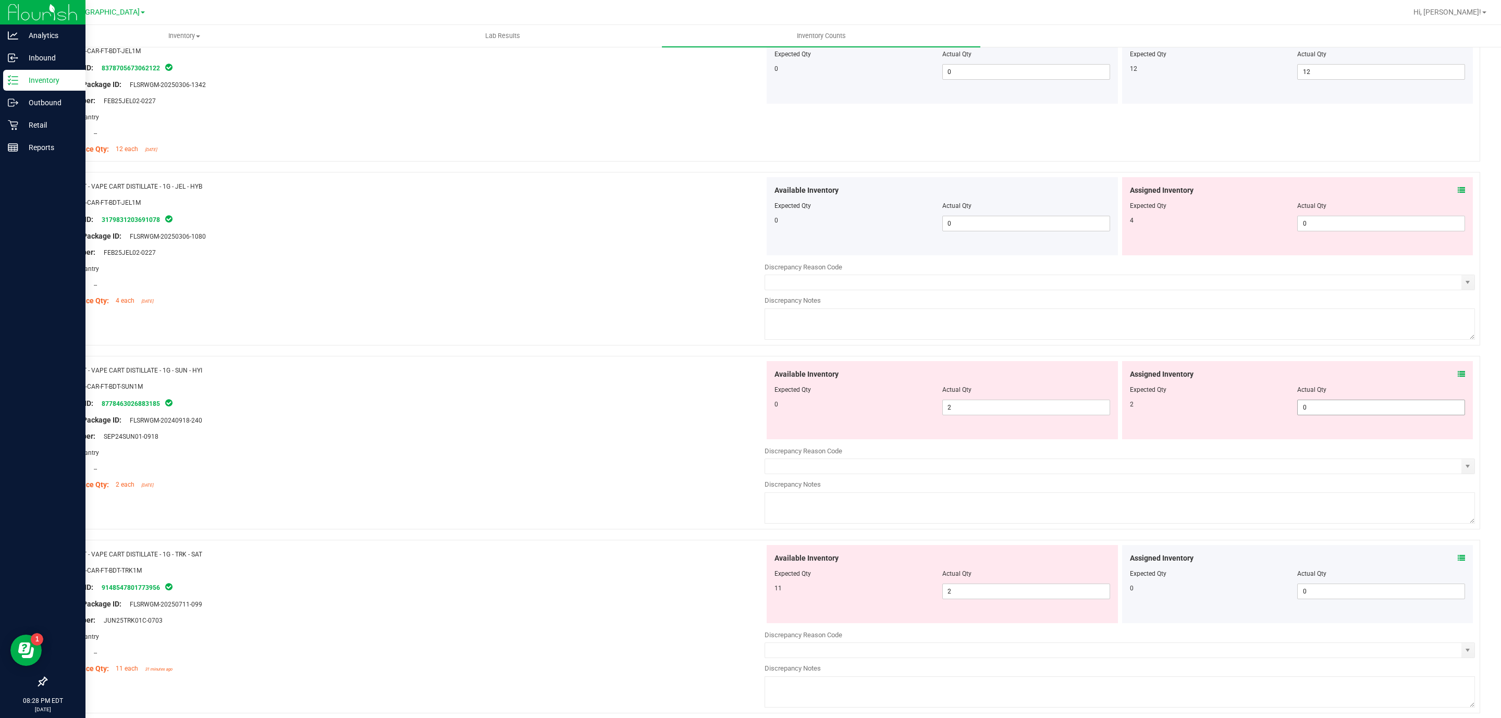
click at [1371, 410] on span "0 0" at bounding box center [1381, 408] width 168 height 16
click at [1371, 410] on input "0" at bounding box center [1381, 407] width 167 height 15
type input "2"
click at [1359, 231] on span "0 0" at bounding box center [1381, 224] width 168 height 16
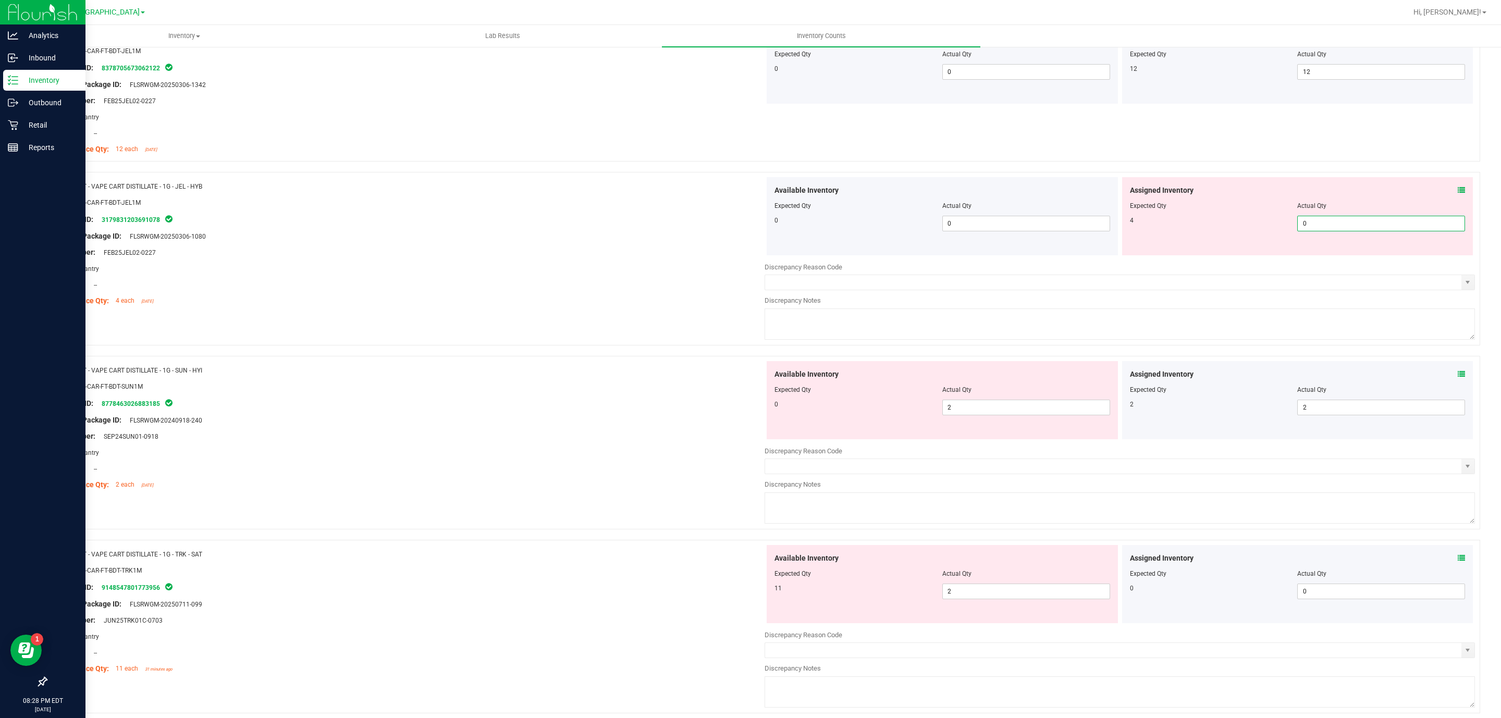
click at [1358, 231] on input "0" at bounding box center [1381, 223] width 167 height 15
type input "4"
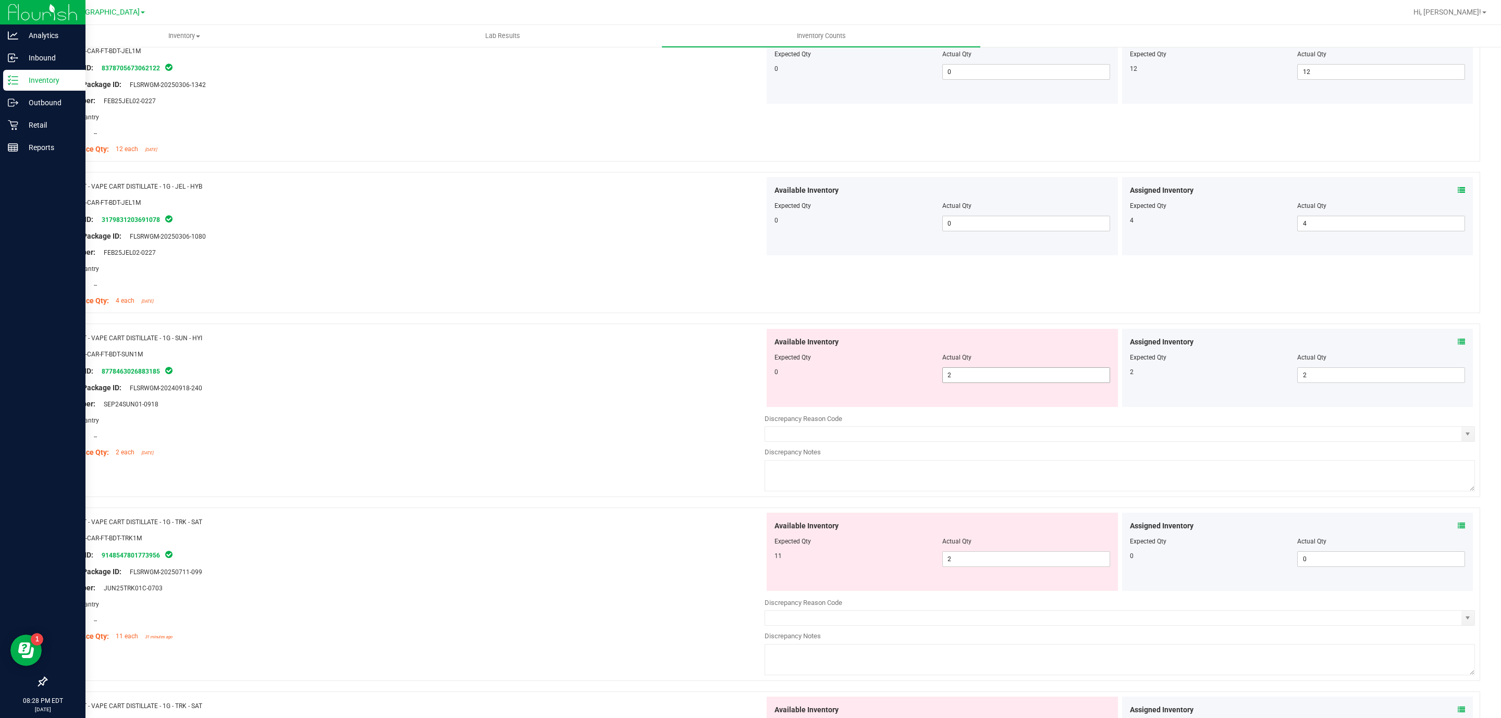
click at [1023, 382] on span "2 2" at bounding box center [1026, 375] width 168 height 16
click at [0, 0] on input "2" at bounding box center [0, 0] width 0 height 0
type input "0"
click at [505, 391] on div "Original Package ID: FLSRWGM-20240918-240" at bounding box center [409, 388] width 710 height 11
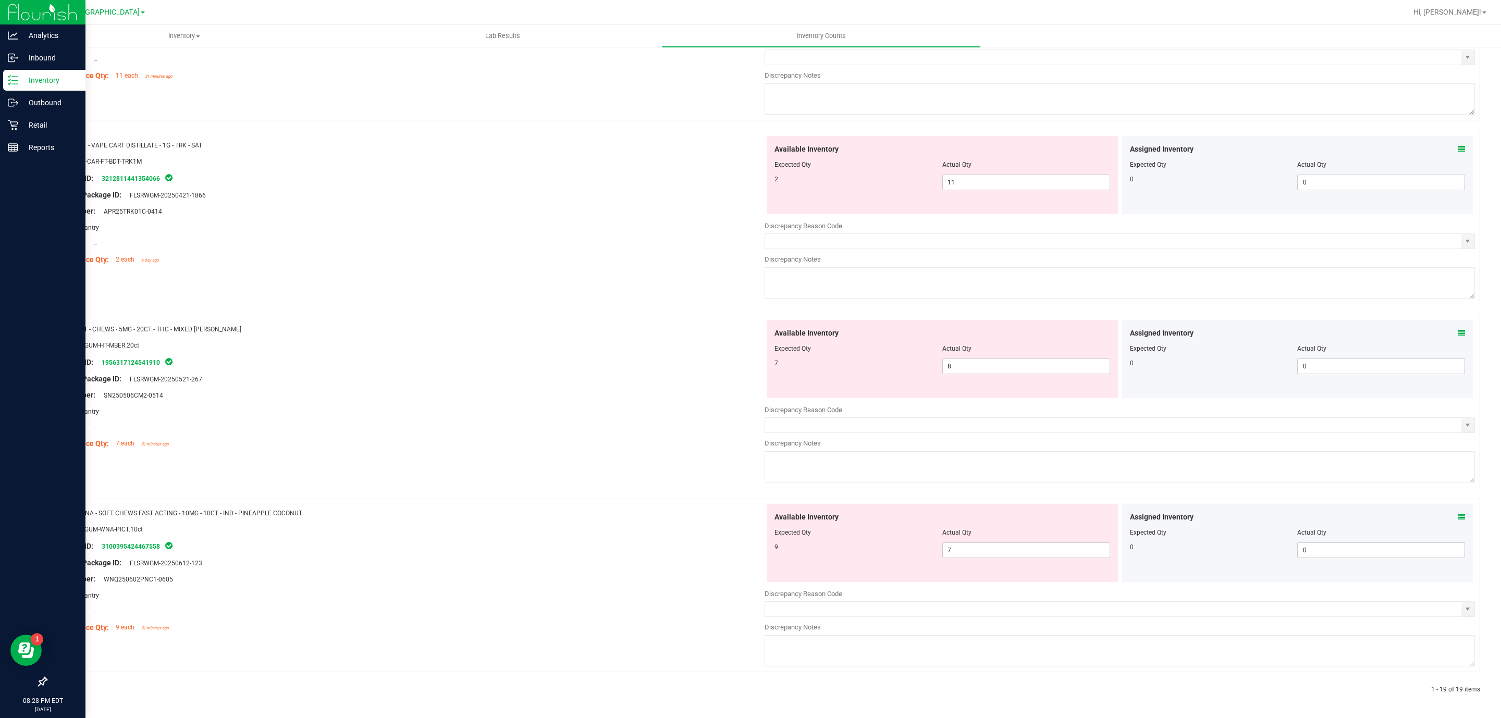
scroll to position [0, 0]
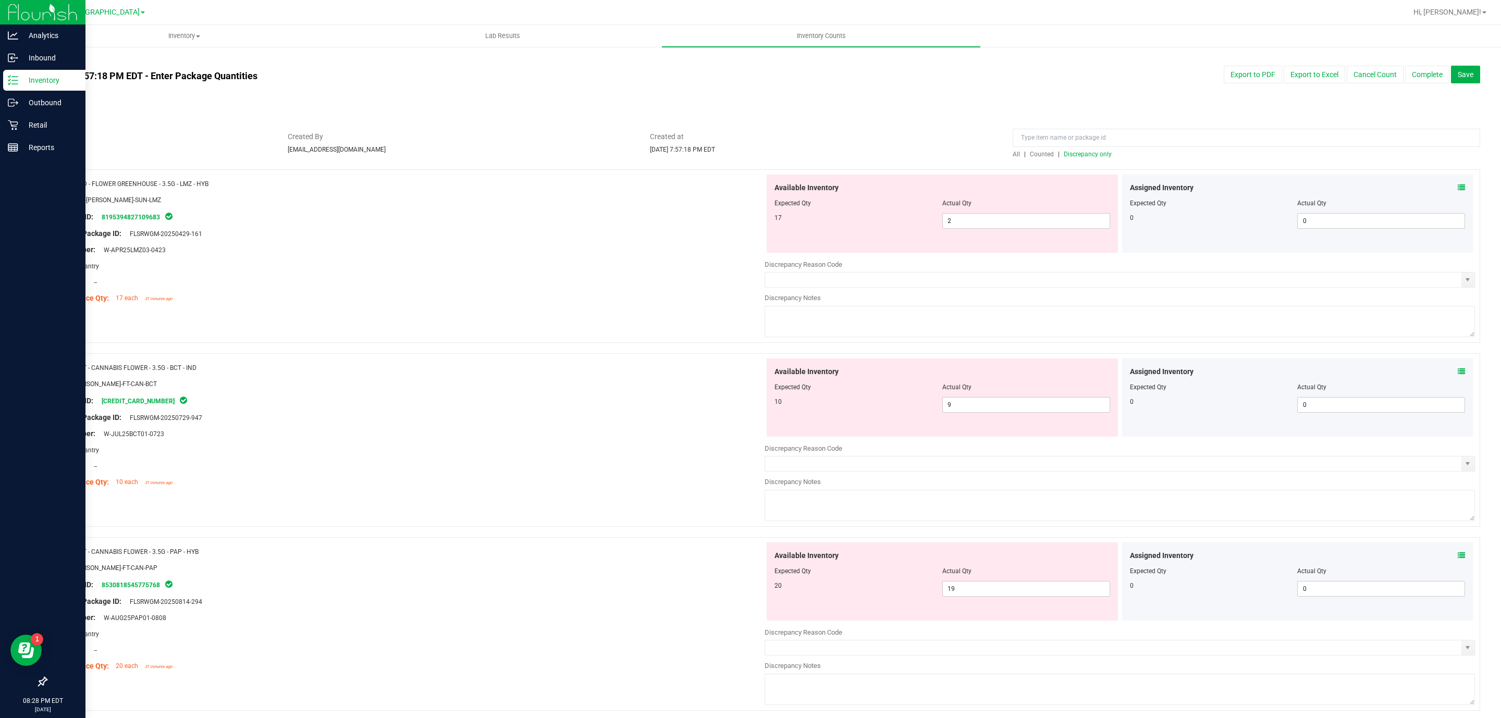
click at [1084, 155] on span "Discrepancy only" at bounding box center [1088, 154] width 48 height 7
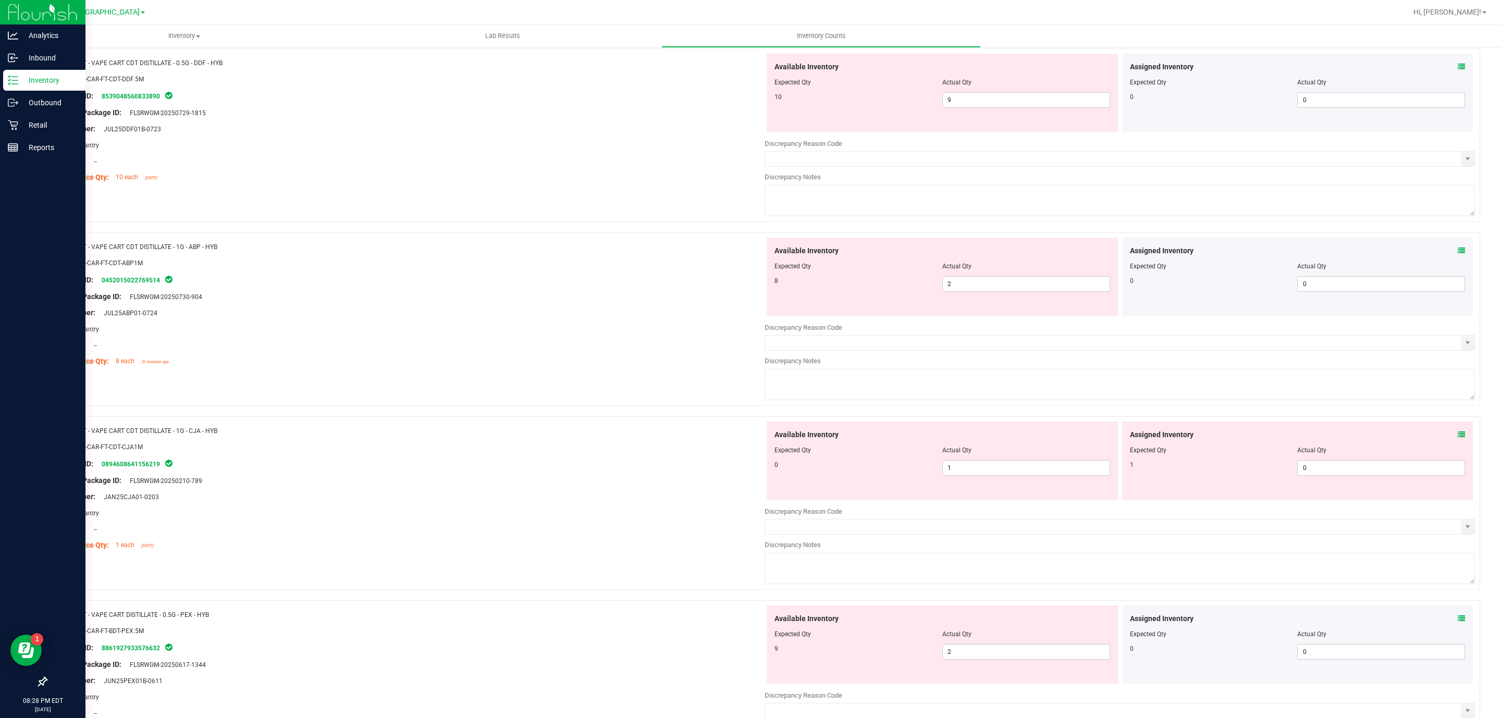
scroll to position [1212, 0]
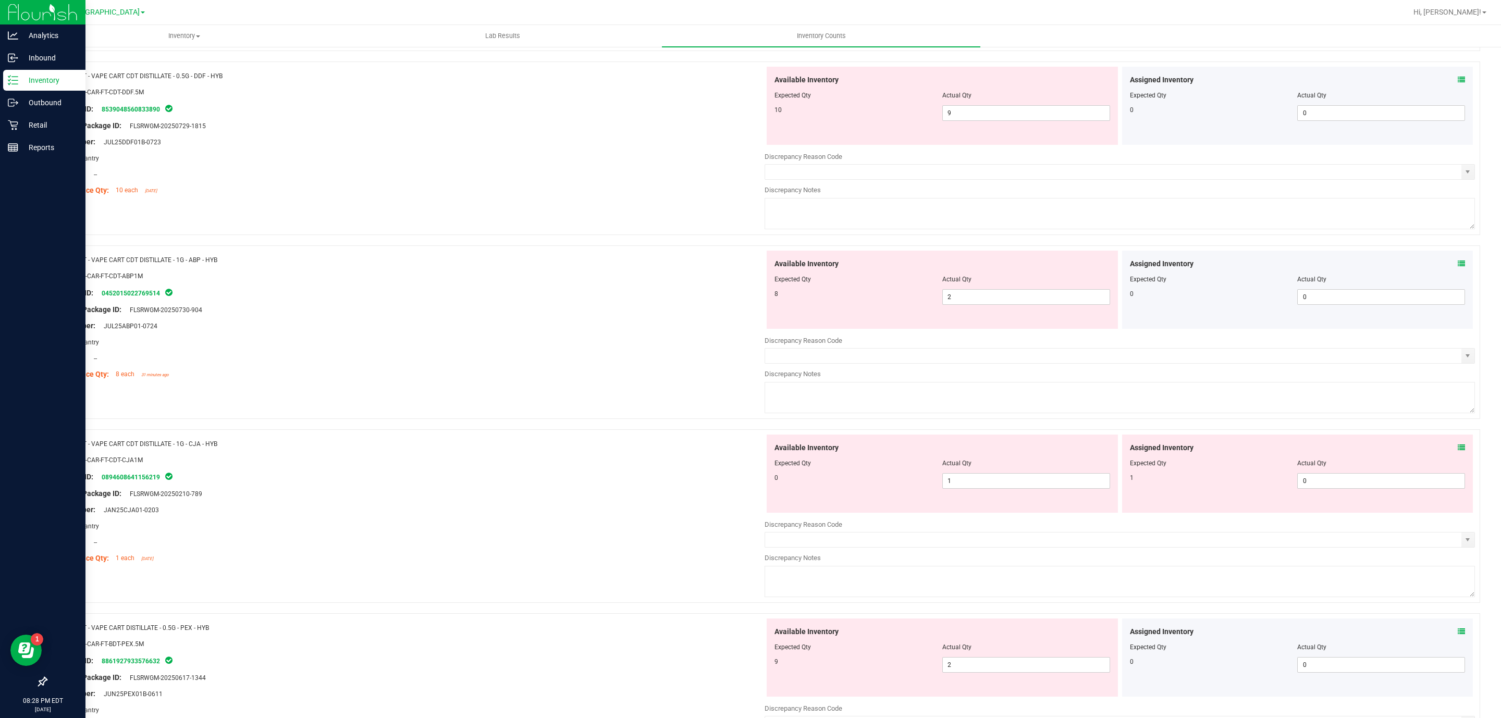
click at [1023, 468] on div "Actual Qty" at bounding box center [1026, 463] width 168 height 9
click at [1023, 488] on span "1 1" at bounding box center [1026, 481] width 168 height 16
click at [1023, 488] on input "1" at bounding box center [1026, 481] width 167 height 15
type input "0"
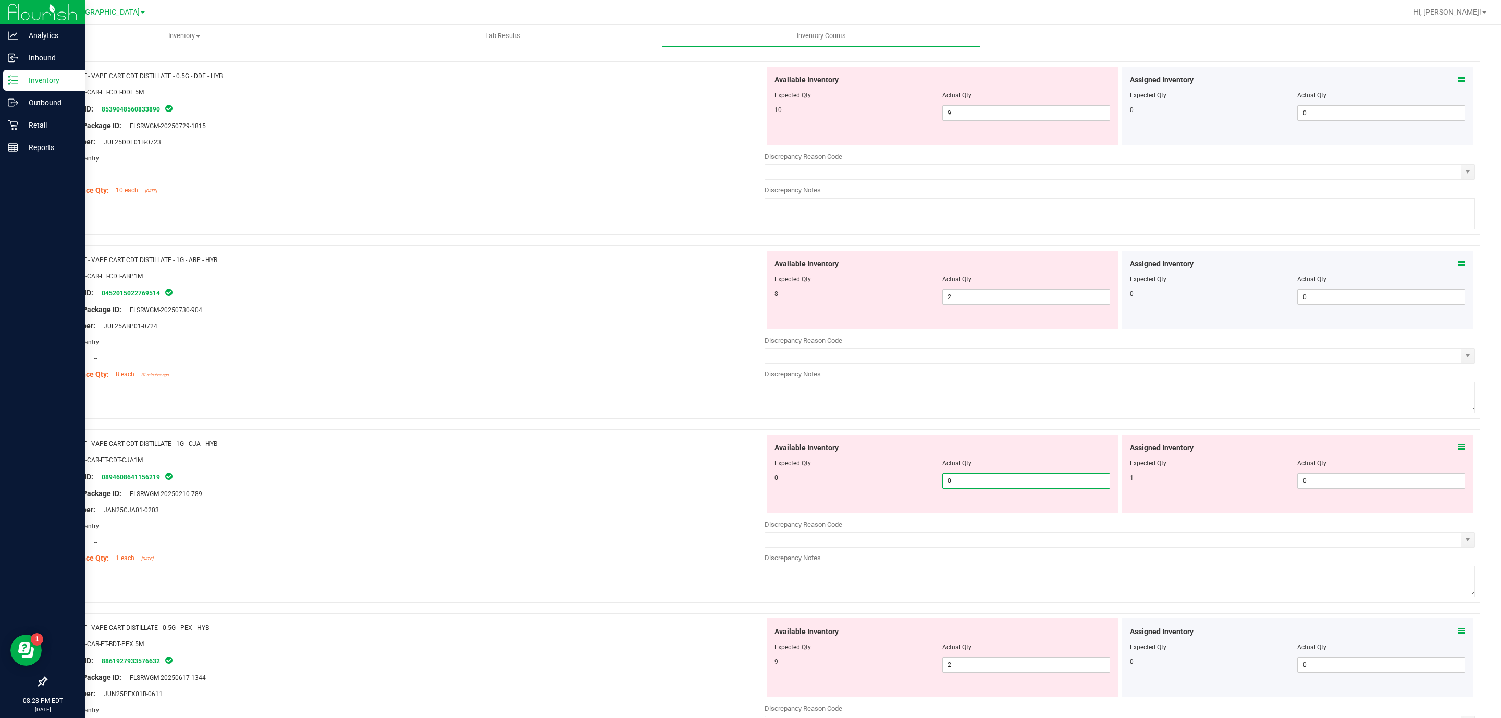
type input "0"
click at [1362, 496] on div "Assigned Inventory Expected Qty Actual Qty 1 0 0" at bounding box center [1297, 474] width 351 height 78
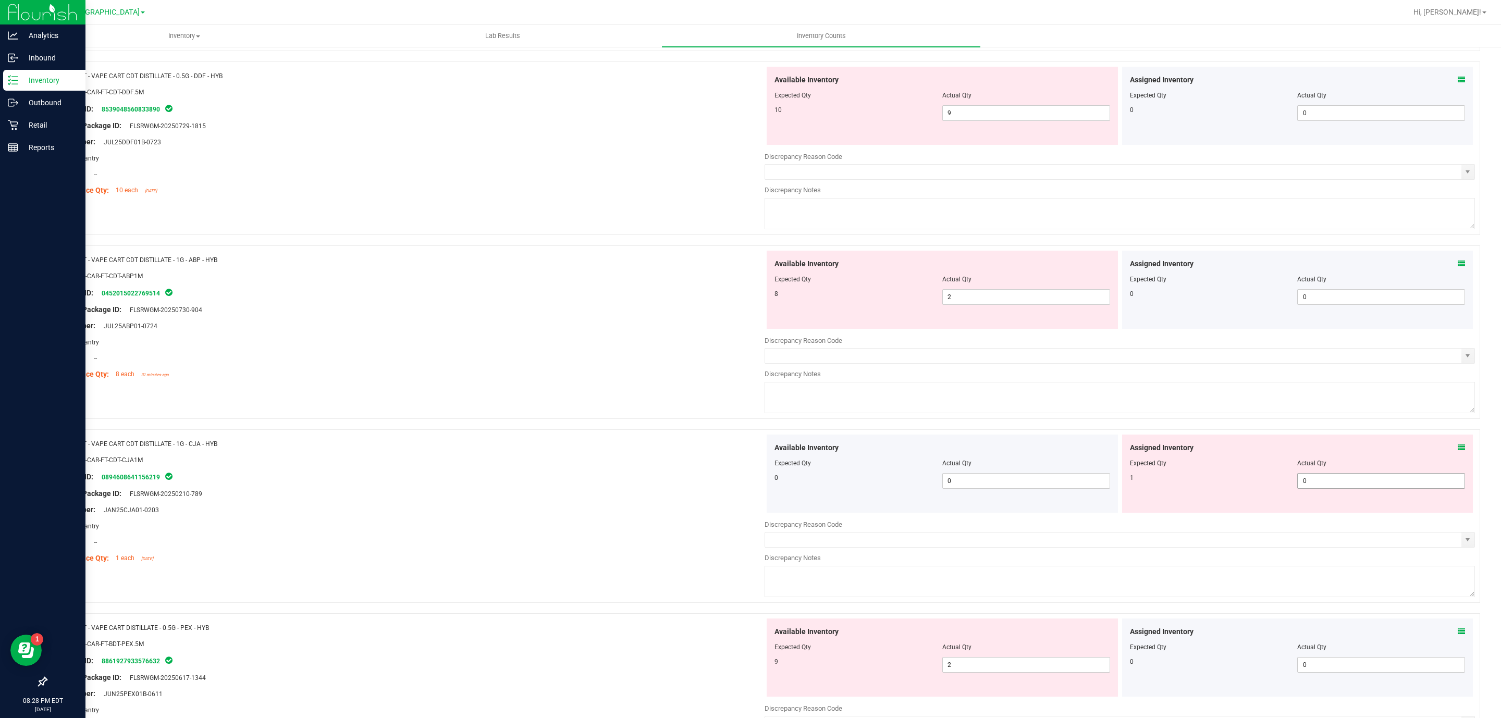
click at [1362, 484] on span "0 0" at bounding box center [1381, 481] width 168 height 16
click at [1362, 484] on input "0" at bounding box center [1381, 481] width 167 height 15
type input "1"
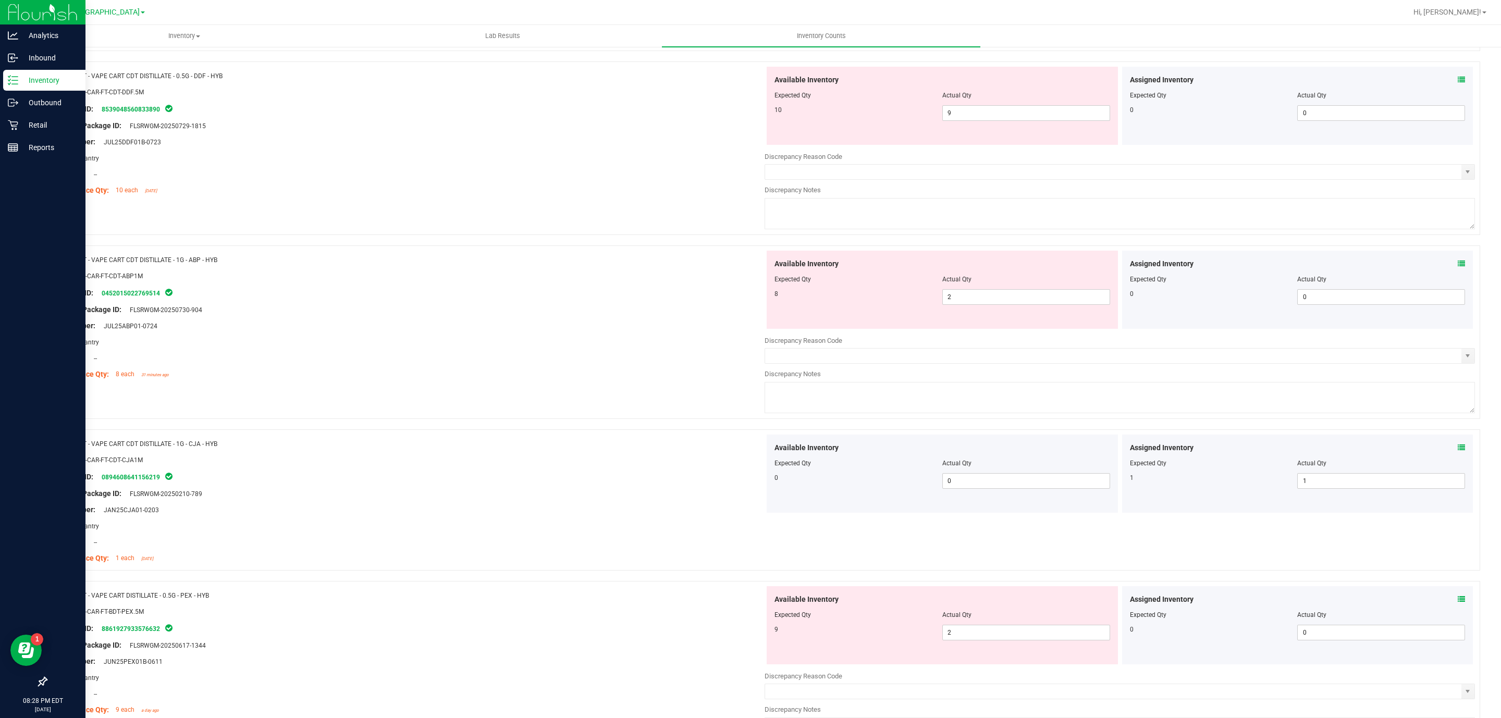
click at [558, 427] on div at bounding box center [763, 424] width 1434 height 10
click at [643, 430] on div at bounding box center [763, 424] width 1434 height 10
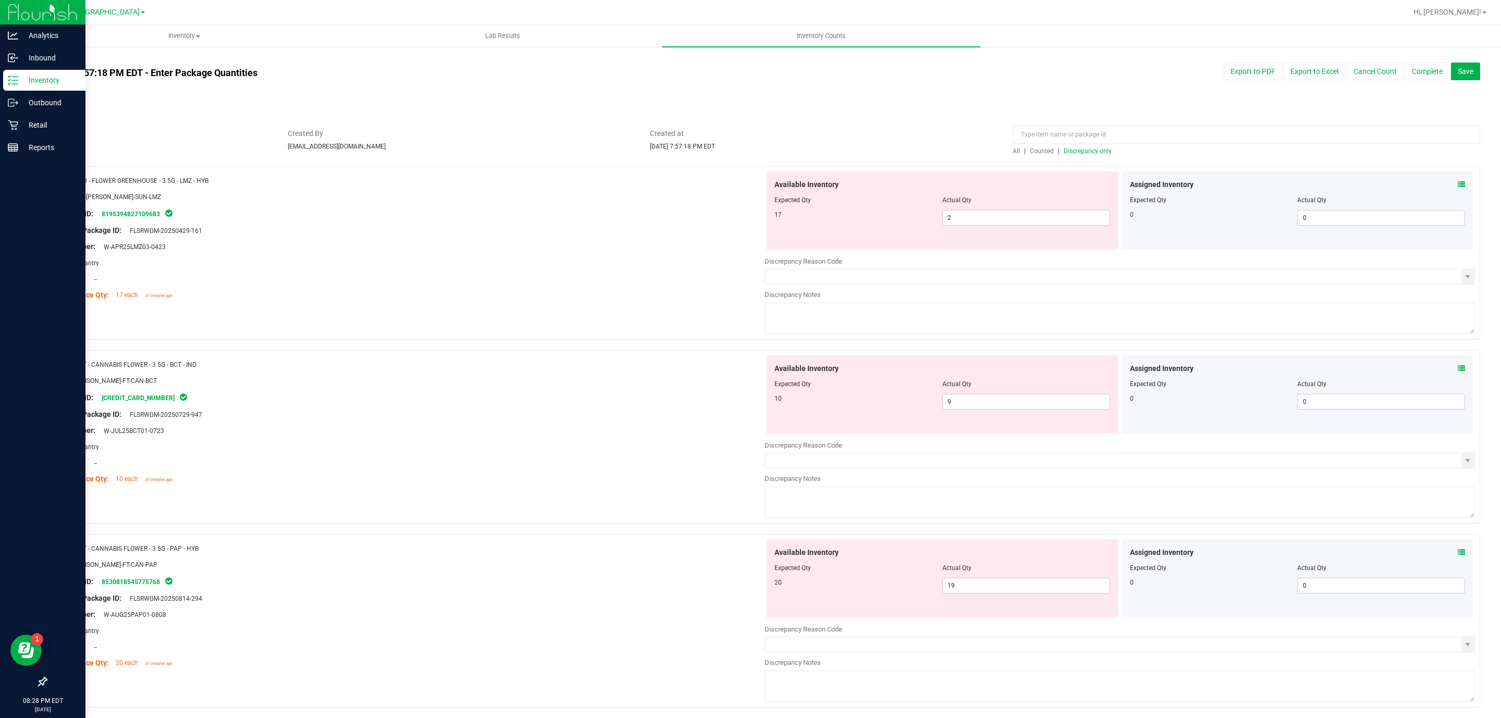
scroll to position [0, 0]
click at [1098, 152] on span "Discrepancy only" at bounding box center [1088, 154] width 48 height 7
click at [1085, 157] on span "Discrepancy only" at bounding box center [1088, 154] width 48 height 7
click at [1084, 151] on span "Discrepancy only" at bounding box center [1088, 154] width 48 height 7
click at [1077, 152] on span "Discrepancy only" at bounding box center [1088, 154] width 48 height 7
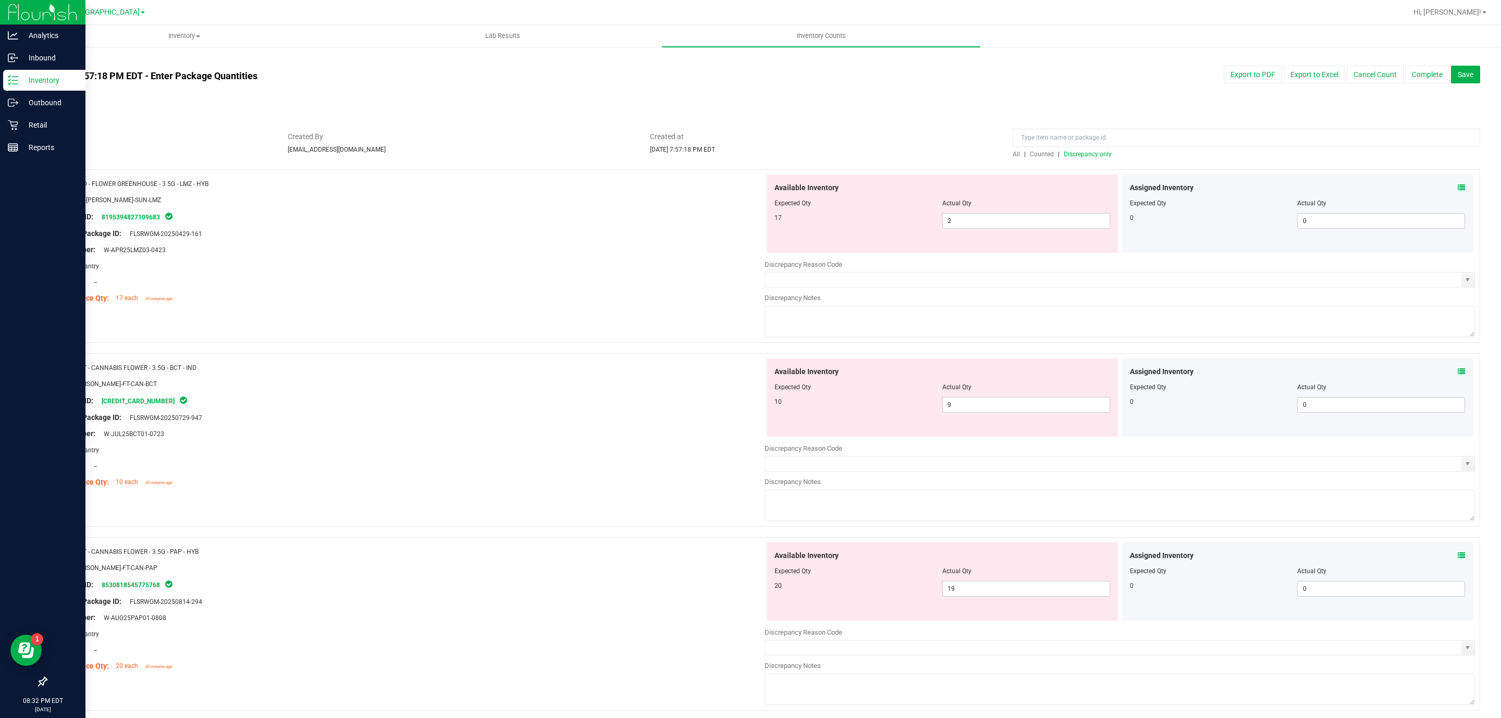
click at [69, 59] on link "All counts" at bounding box center [63, 60] width 34 height 7
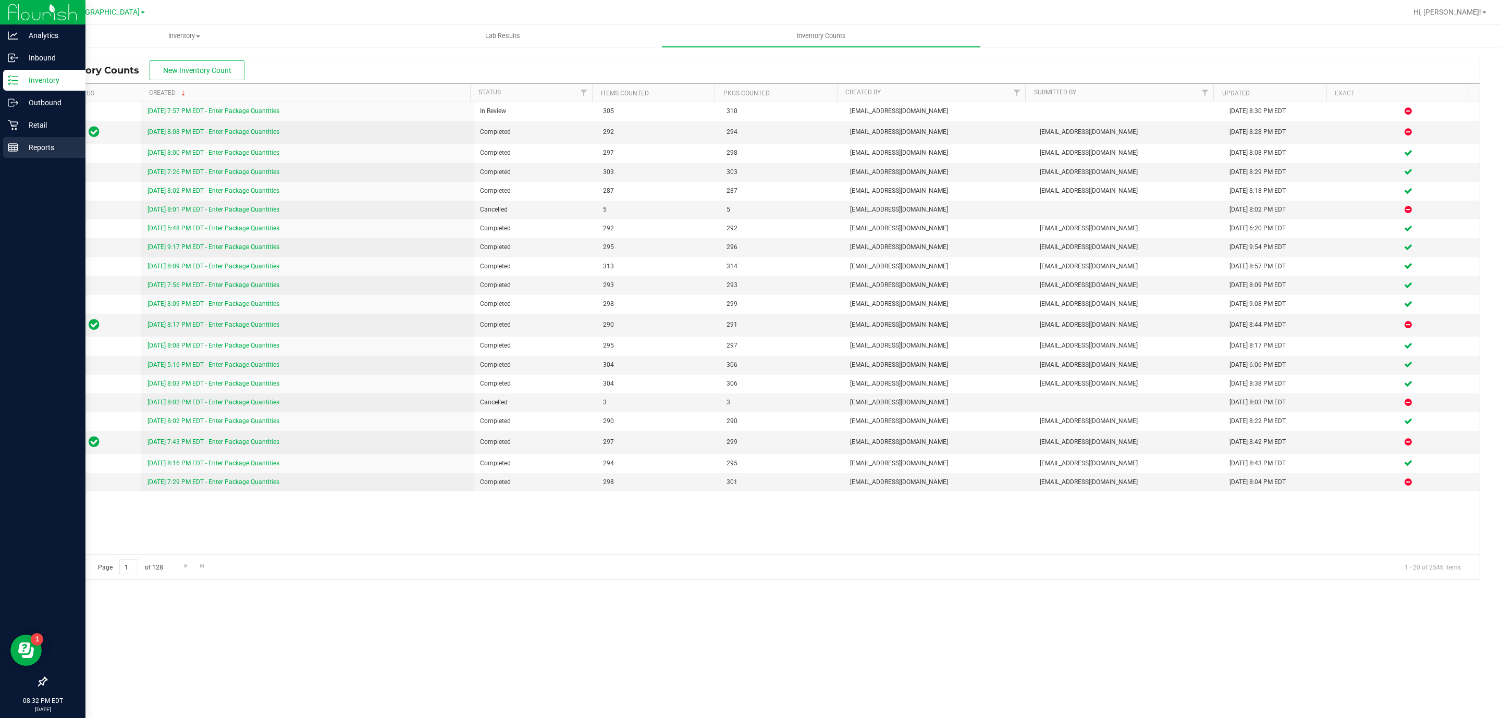
click at [16, 142] on icon at bounding box center [13, 147] width 10 height 10
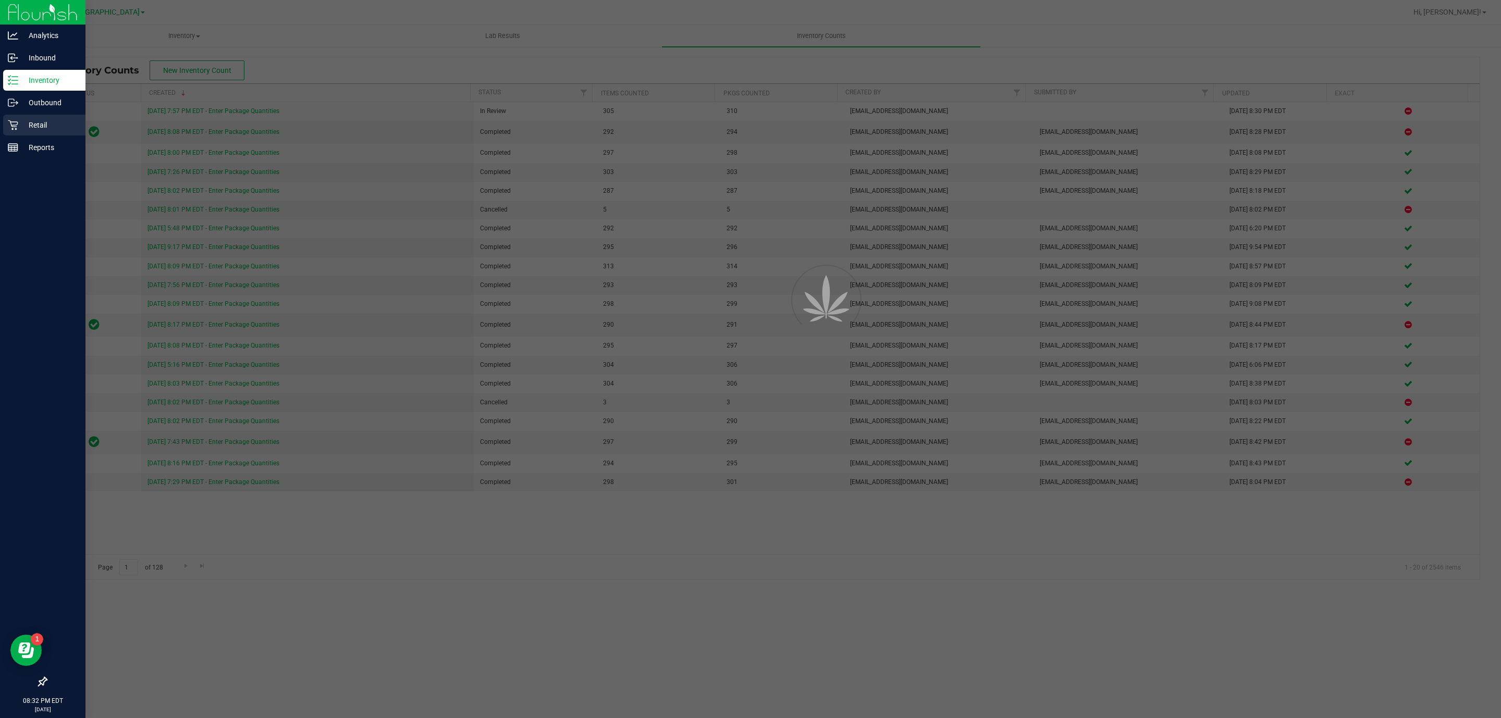
click at [27, 124] on p "Retail" at bounding box center [49, 125] width 63 height 13
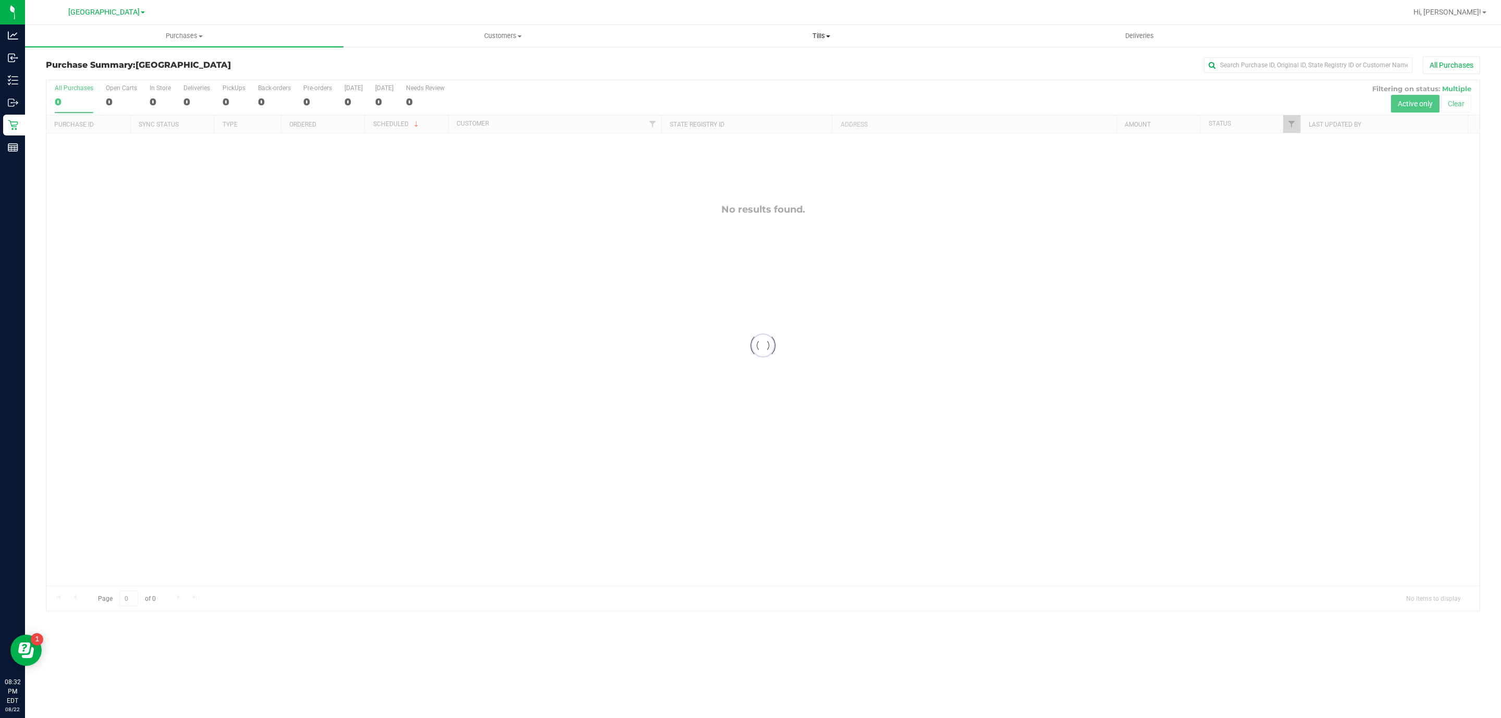
click at [818, 35] on span "Tills" at bounding box center [821, 35] width 317 height 9
click at [815, 56] on ul "Manage tills Reconcile e-payments" at bounding box center [821, 69] width 318 height 44
click at [823, 39] on span "Tills" at bounding box center [821, 35] width 318 height 9
click at [805, 64] on li "Manage tills" at bounding box center [821, 63] width 318 height 13
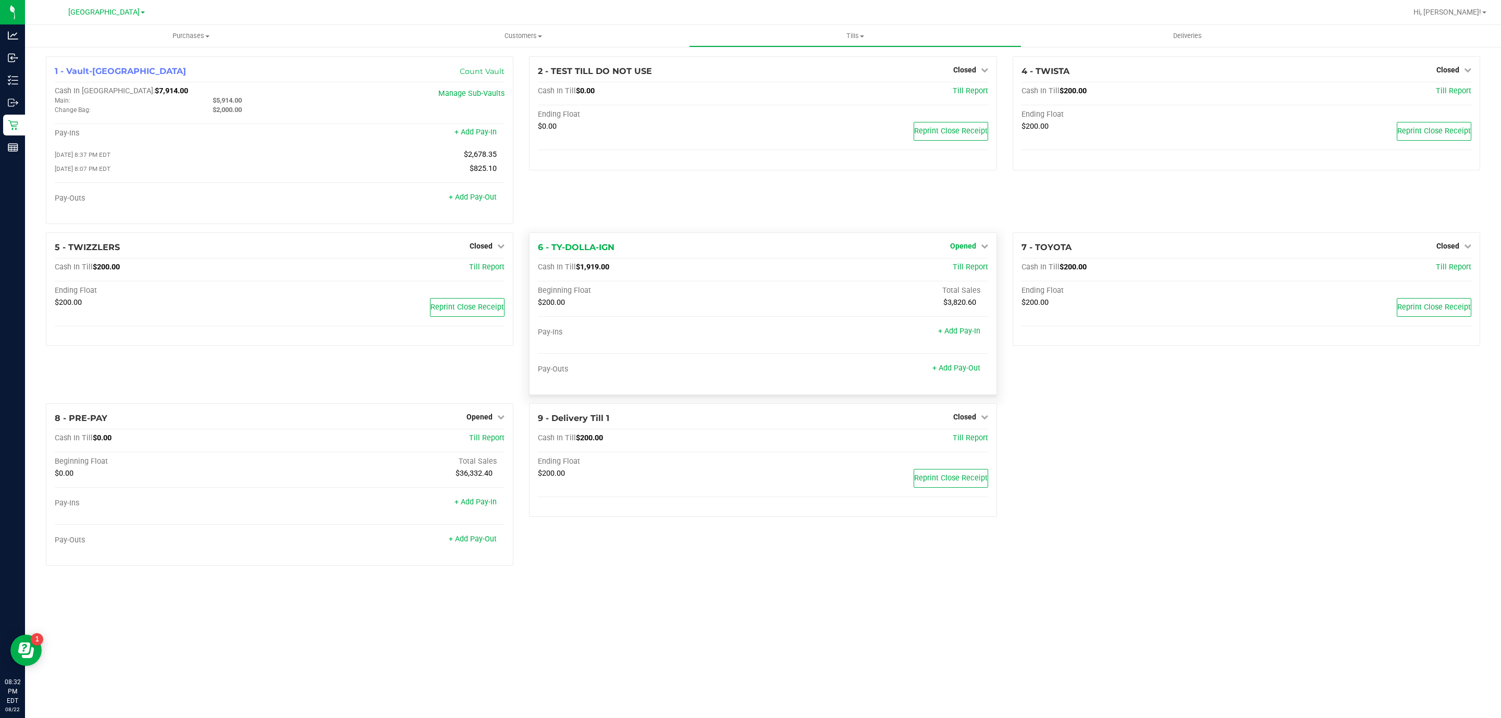
click at [974, 247] on span "Opened" at bounding box center [963, 246] width 26 height 8
click at [962, 268] on link "Close Till" at bounding box center [964, 267] width 28 height 8
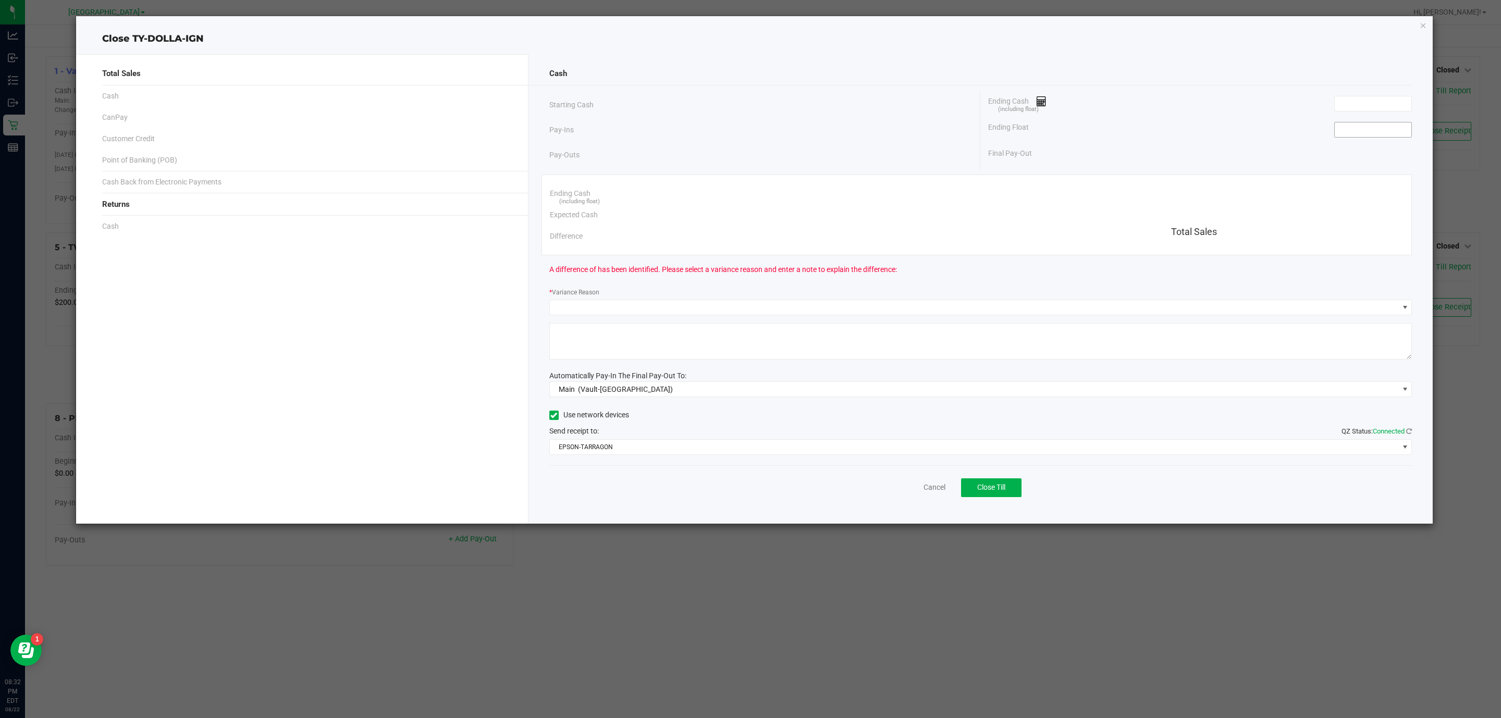
click at [1353, 131] on input at bounding box center [1373, 129] width 77 height 15
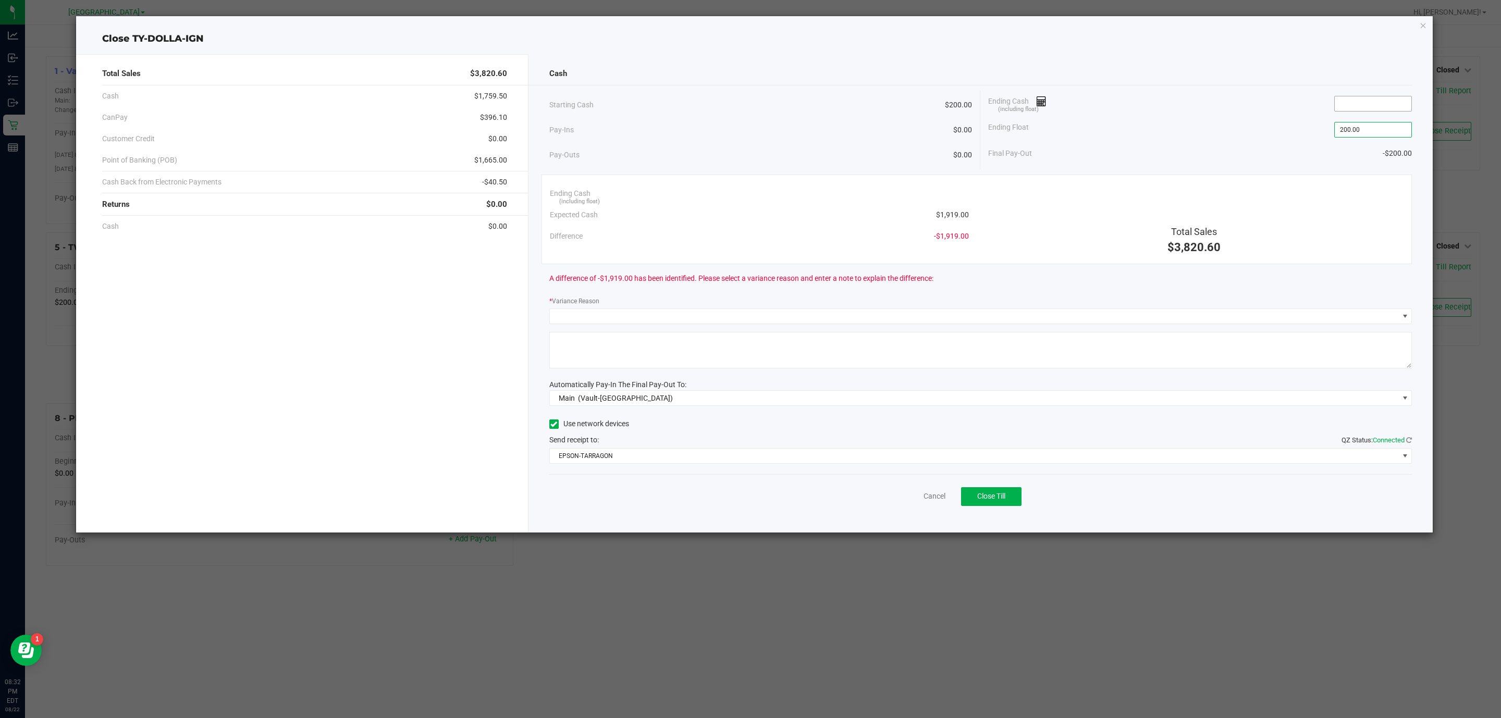
type input "$200.00"
click at [1346, 101] on input at bounding box center [1373, 103] width 77 height 15
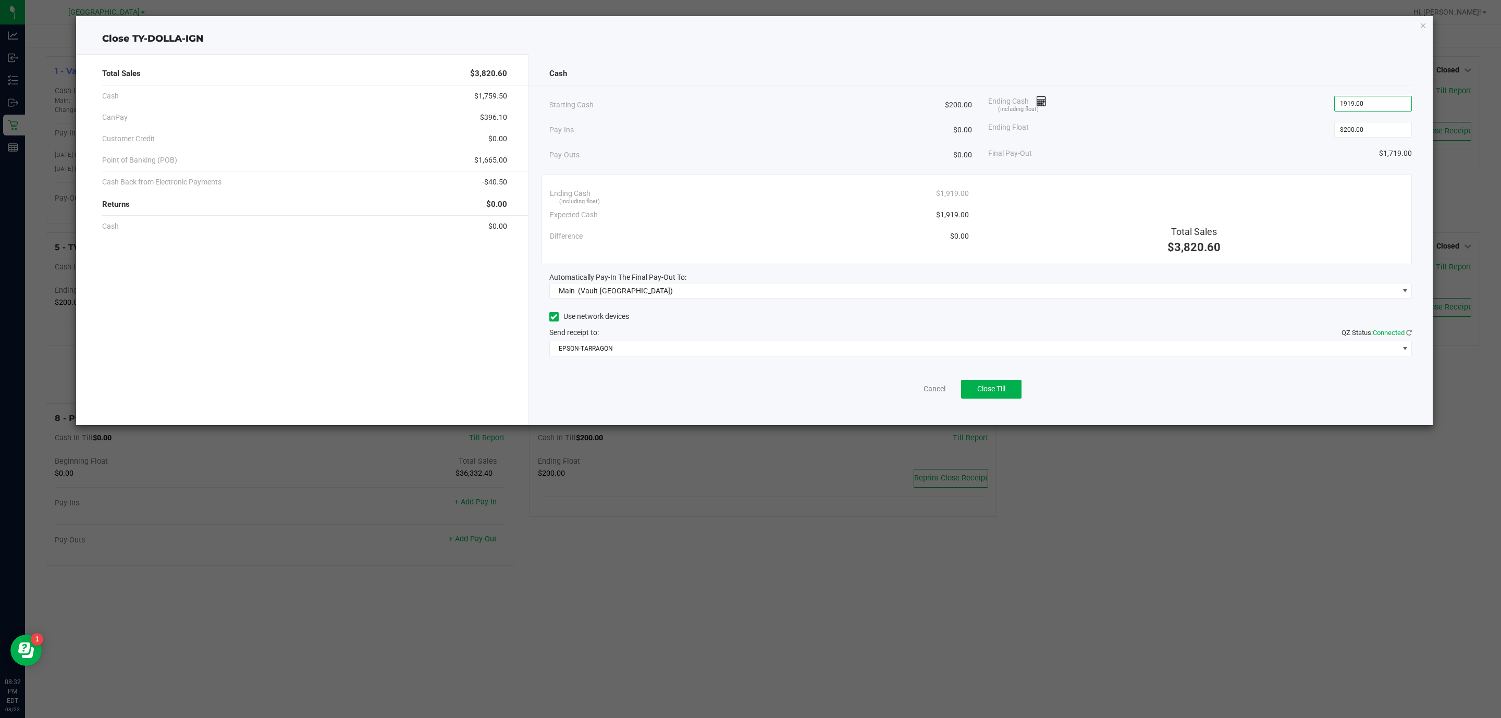
type input "$1,919.00"
click at [1252, 63] on div "Cash" at bounding box center [980, 74] width 863 height 22
click at [1013, 405] on div "Cancel Close Till" at bounding box center [980, 387] width 863 height 40
click at [1009, 396] on button "Close Till" at bounding box center [991, 389] width 60 height 19
click at [916, 388] on link "Dismiss" at bounding box center [911, 389] width 25 height 11
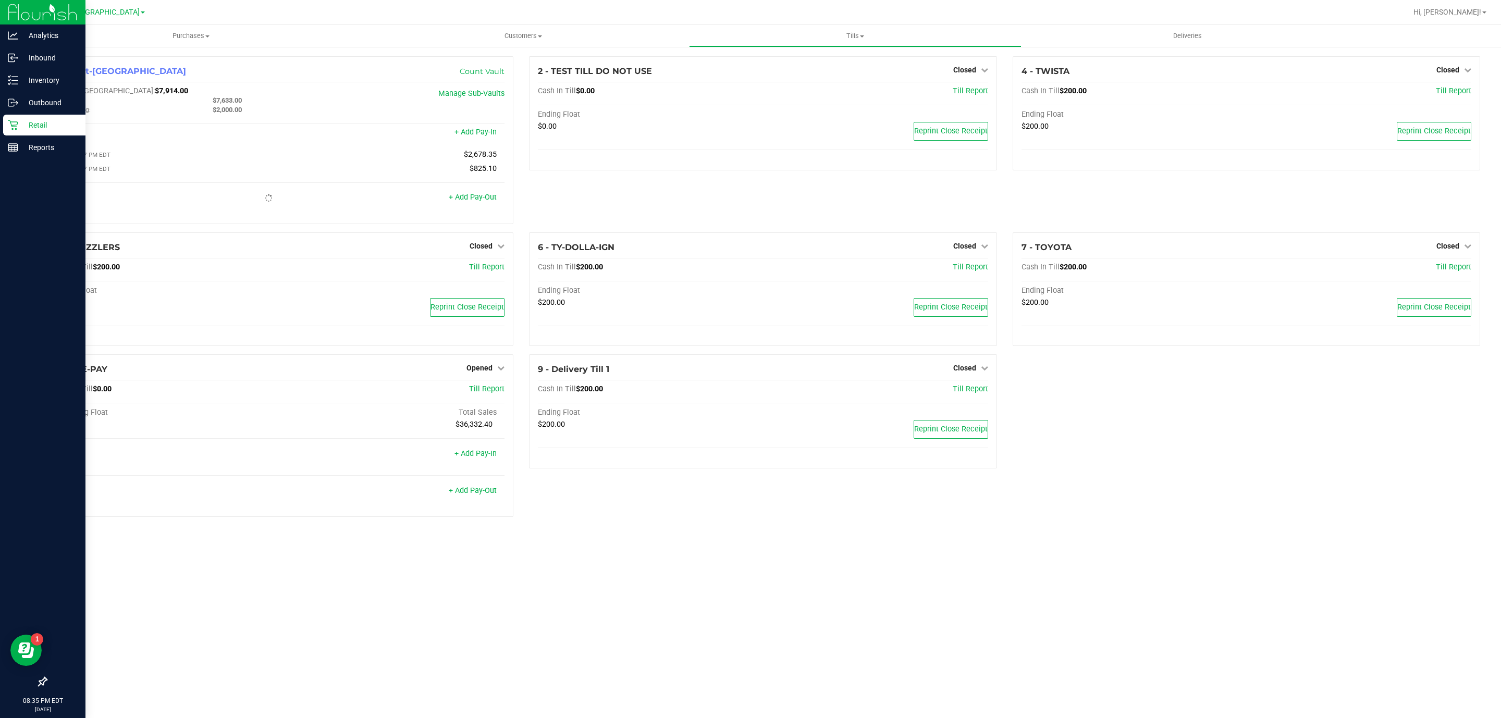
click at [17, 135] on div "Retail" at bounding box center [44, 125] width 82 height 21
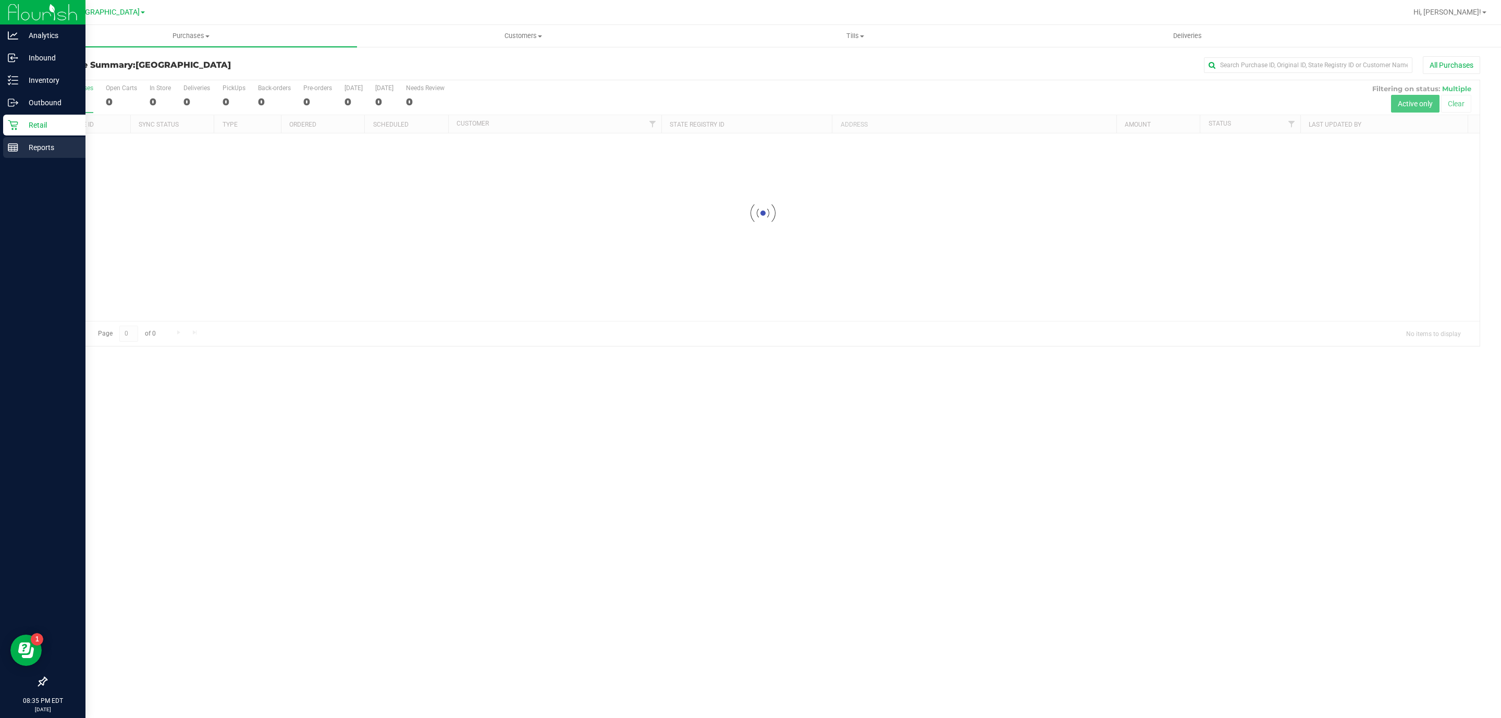
click at [19, 141] on p "Reports" at bounding box center [49, 147] width 63 height 13
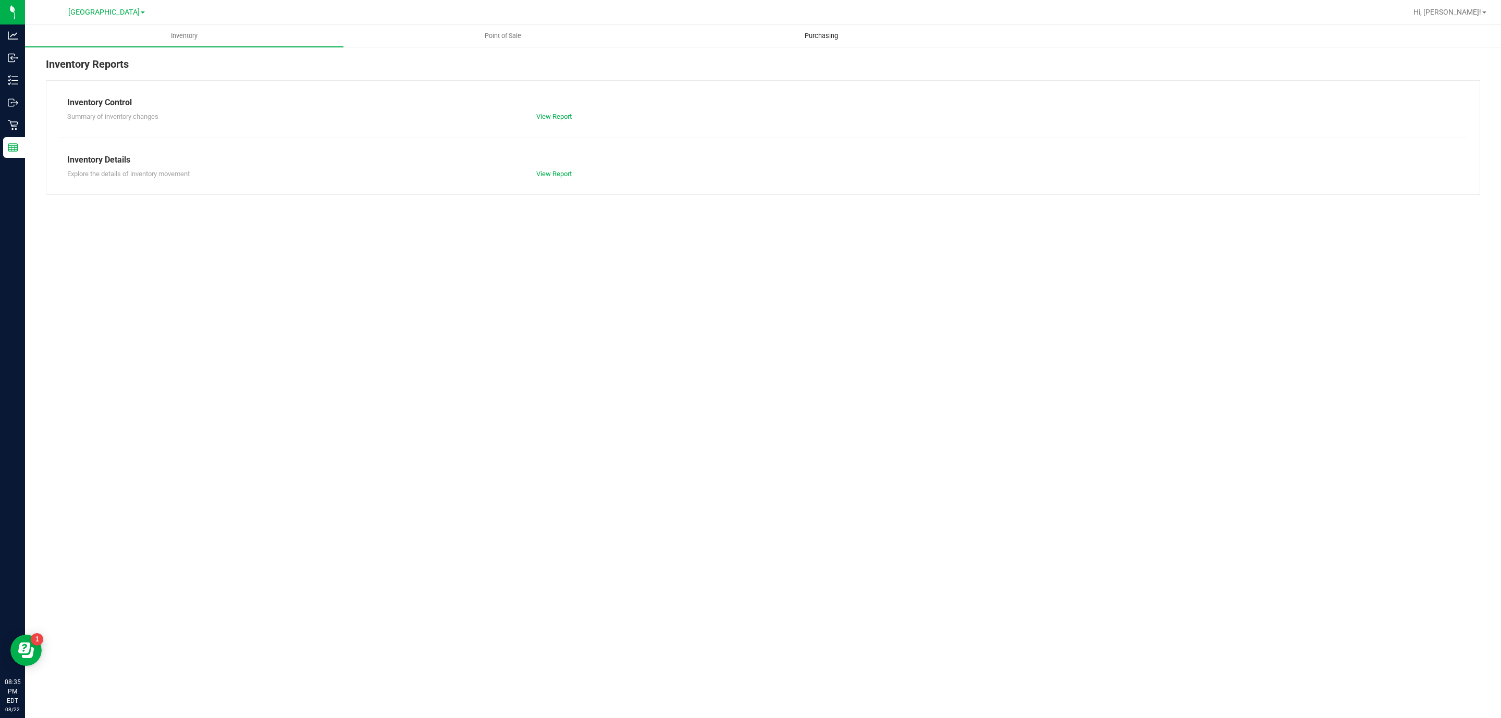
click at [824, 40] on span "Purchasing" at bounding box center [822, 35] width 62 height 9
click at [502, 41] on uib-tab-heading "Point of Sale" at bounding box center [502, 36] width 317 height 21
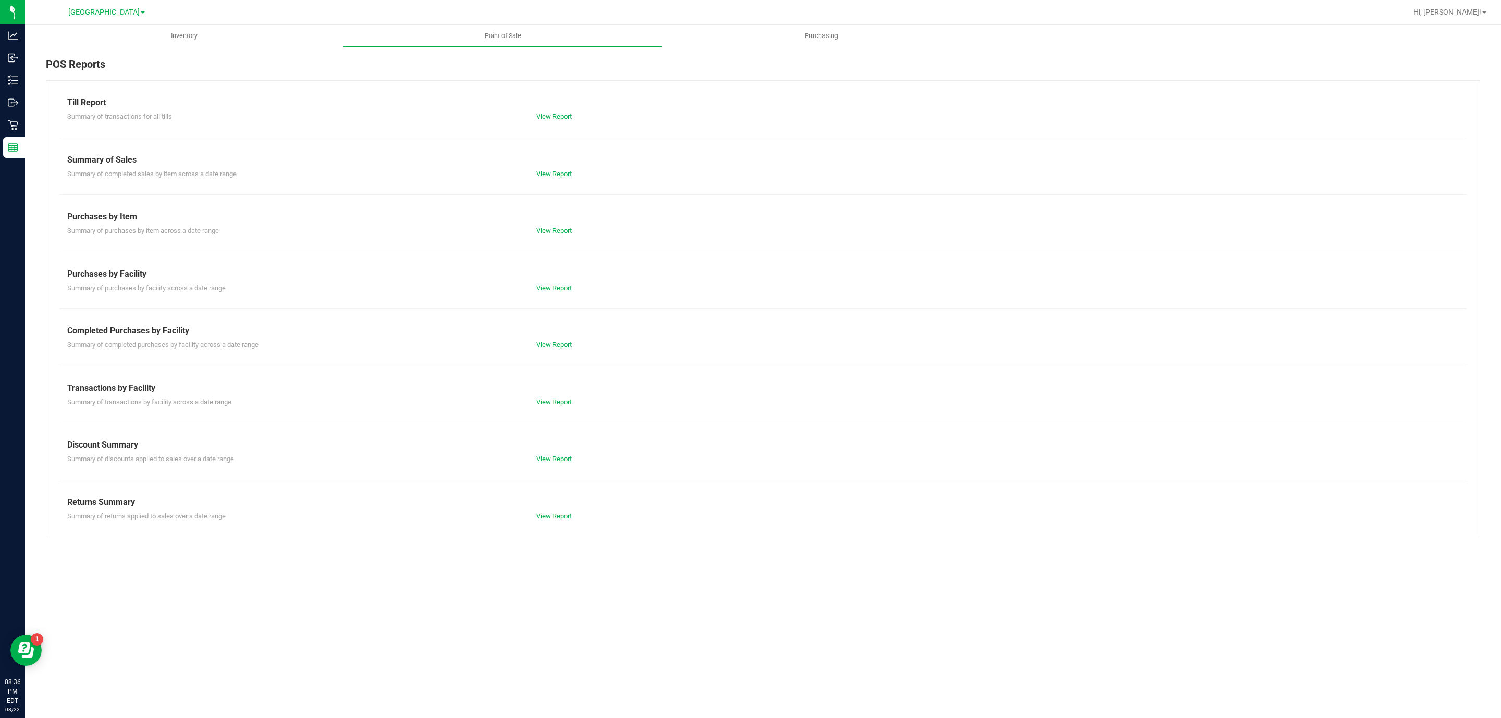
click at [558, 386] on div "Transactions by Facility" at bounding box center [763, 388] width 1392 height 13
click at [560, 402] on link "View Report" at bounding box center [553, 402] width 35 height 8
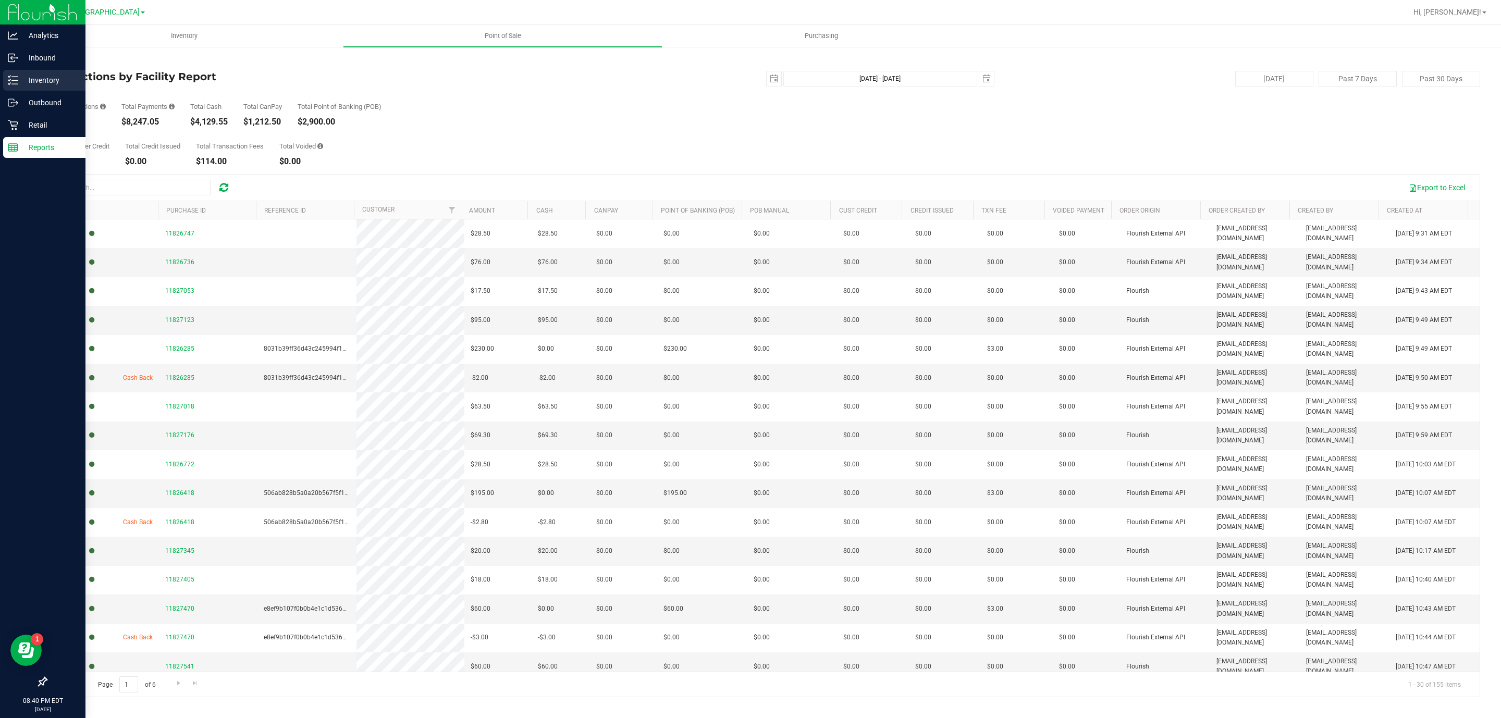
click at [27, 86] on p "Inventory" at bounding box center [49, 80] width 63 height 13
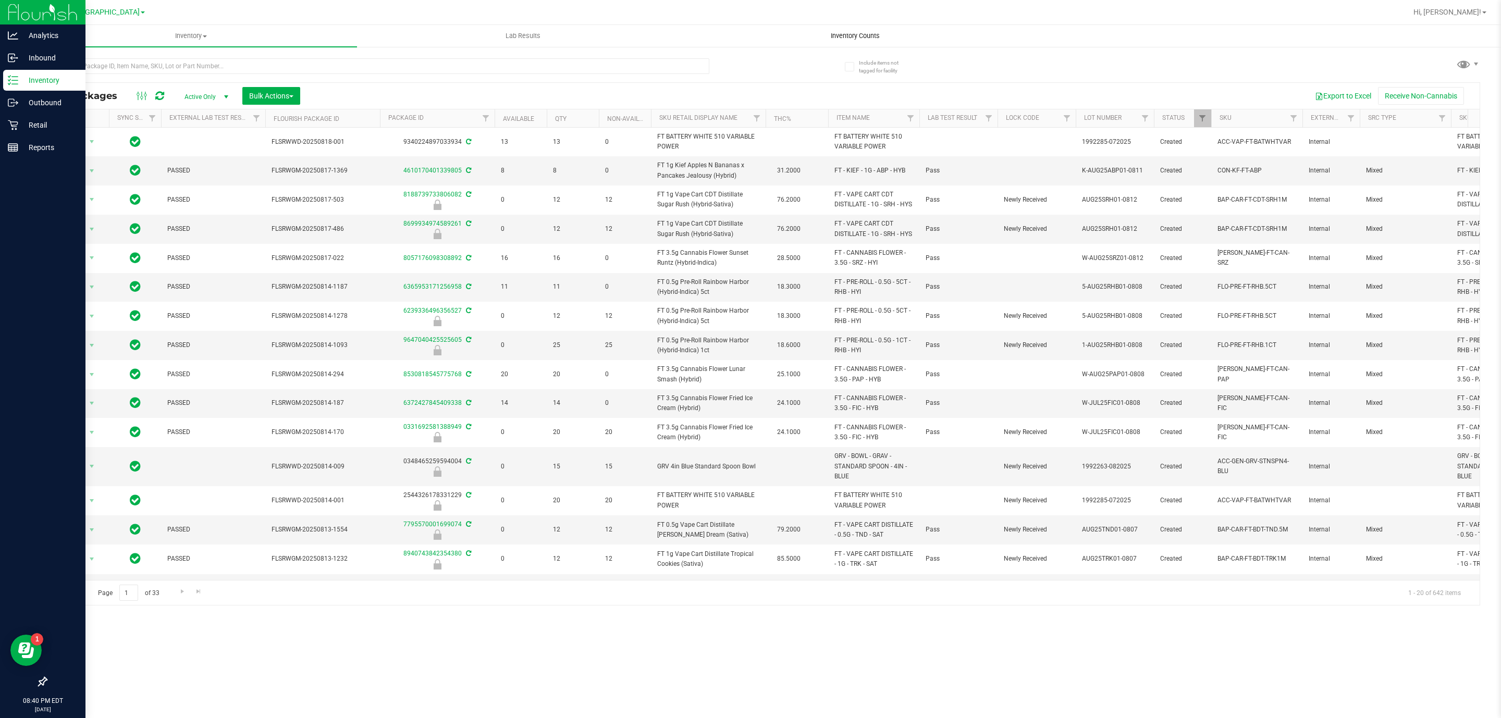
click at [801, 30] on uib-tab-heading "Inventory Counts" at bounding box center [855, 36] width 331 height 21
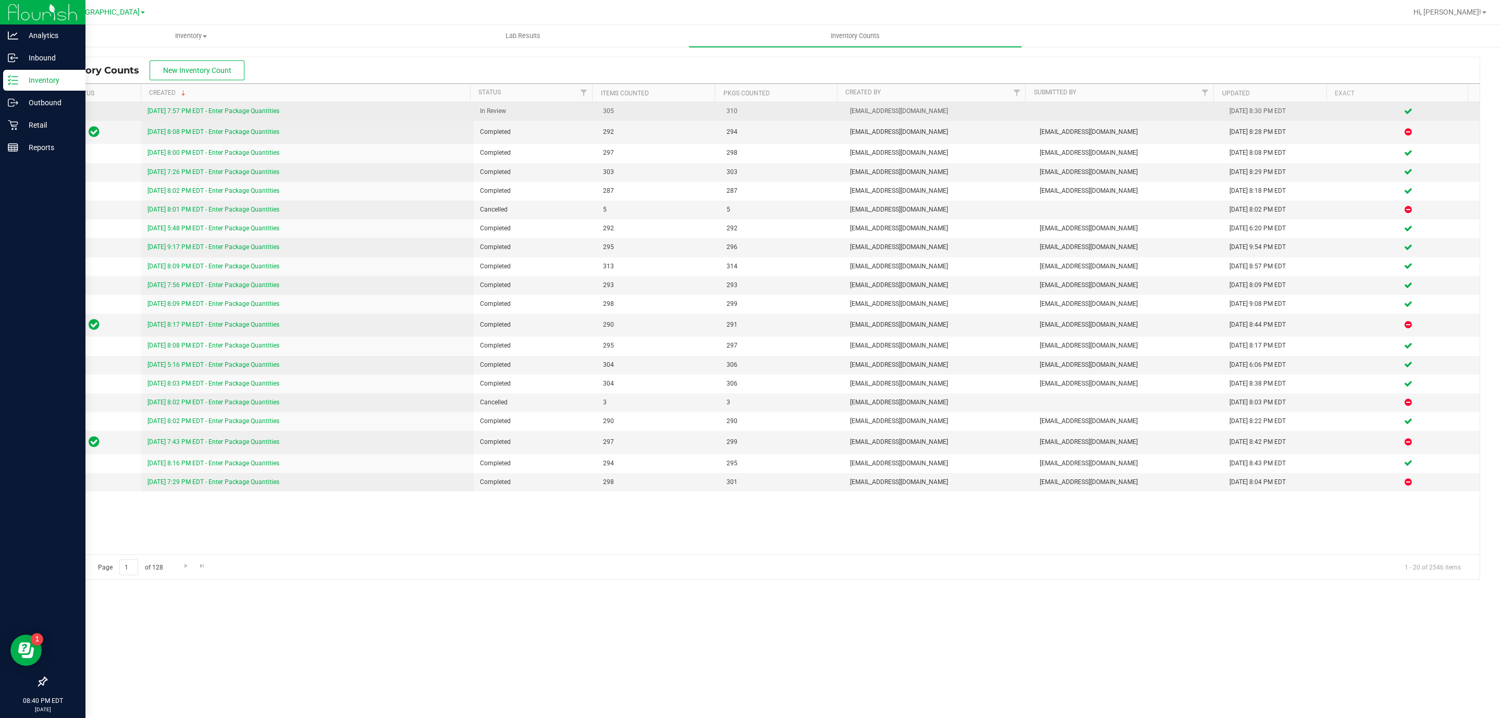
click at [247, 107] on div "[DATE] 7:57 PM EDT - Enter Package Quantities" at bounding box center [308, 111] width 320 height 10
click at [247, 113] on link "[DATE] 7:57 PM EDT - Enter Package Quantities" at bounding box center [214, 110] width 132 height 7
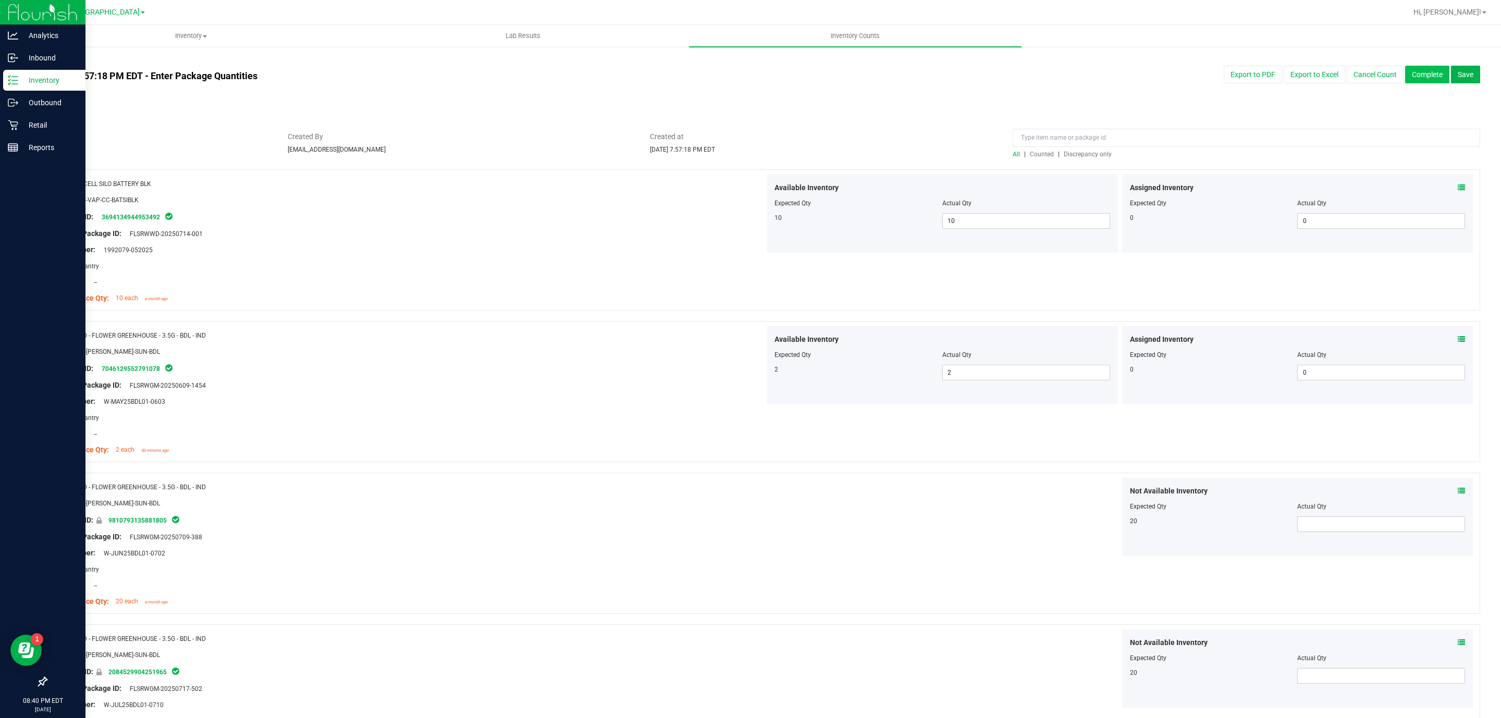
click at [1405, 66] on button "Complete" at bounding box center [1427, 75] width 44 height 18
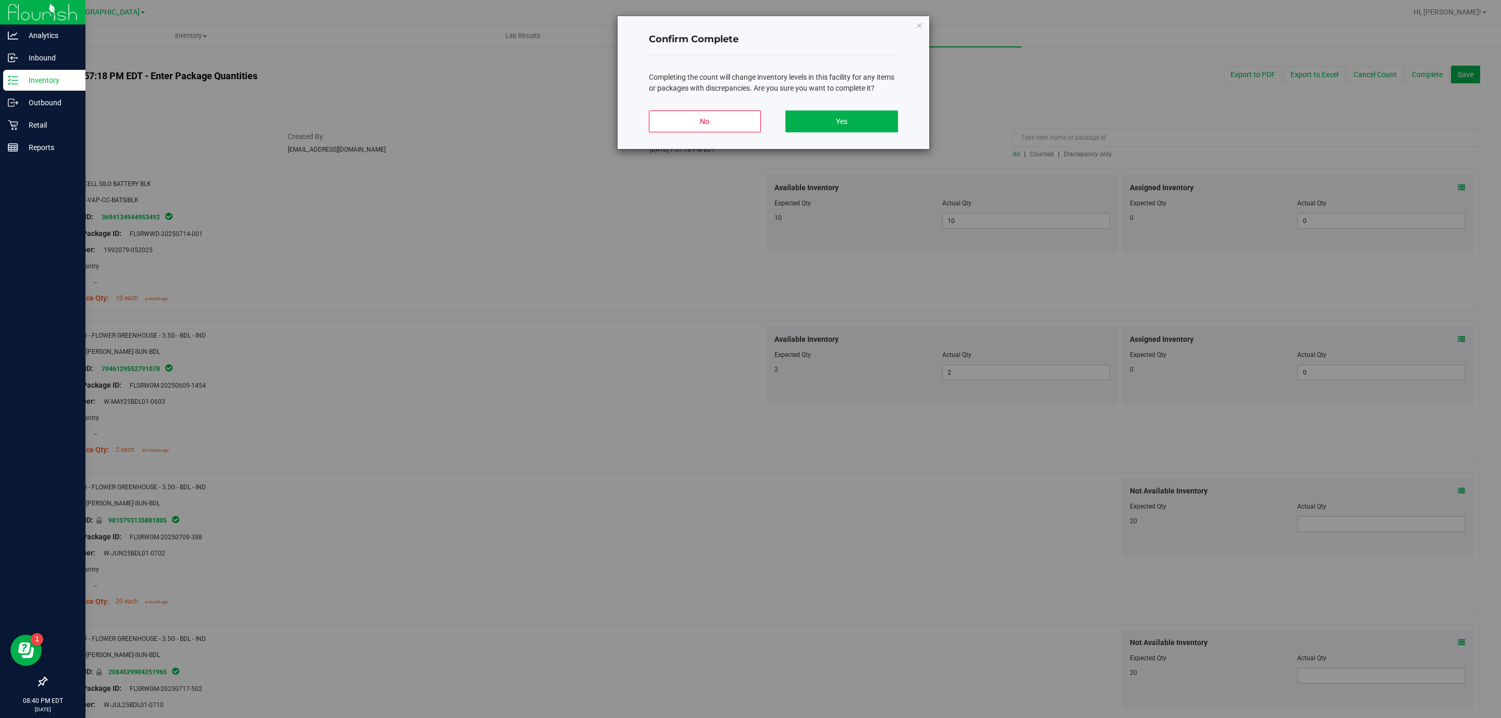
click at [857, 134] on div "No Yes" at bounding box center [773, 125] width 249 height 47
click at [854, 127] on button "Yes" at bounding box center [842, 122] width 112 height 22
